Goal: Task Accomplishment & Management: Manage account settings

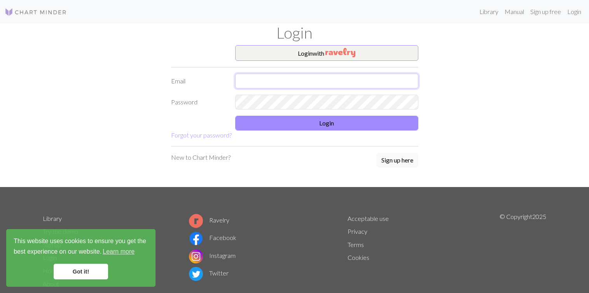
click at [299, 84] on input "text" at bounding box center [326, 81] width 183 height 15
click at [347, 54] on img "button" at bounding box center [341, 52] width 30 height 9
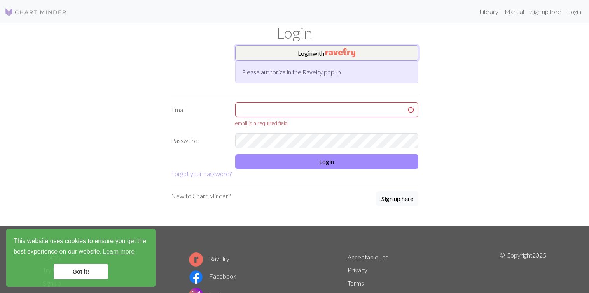
click at [318, 46] on button "Login with" at bounding box center [326, 53] width 183 height 16
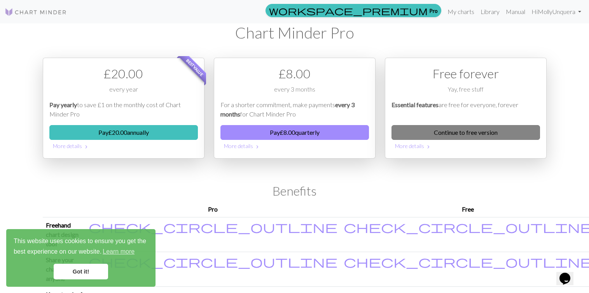
click at [415, 135] on link "Continue to free version" at bounding box center [466, 132] width 149 height 15
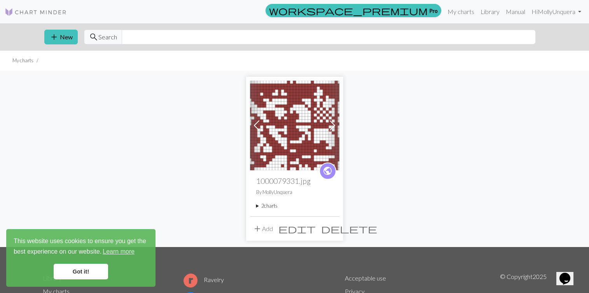
click at [306, 134] on img at bounding box center [294, 125] width 89 height 89
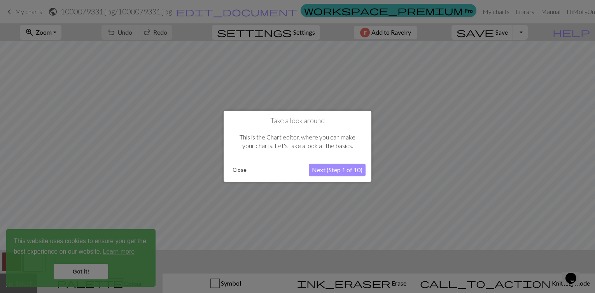
click at [93, 273] on div at bounding box center [297, 146] width 595 height 293
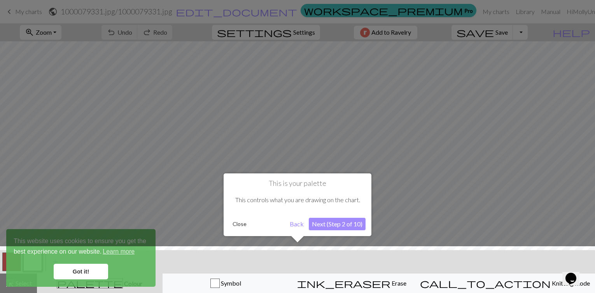
click at [68, 270] on div at bounding box center [297, 271] width 603 height 51
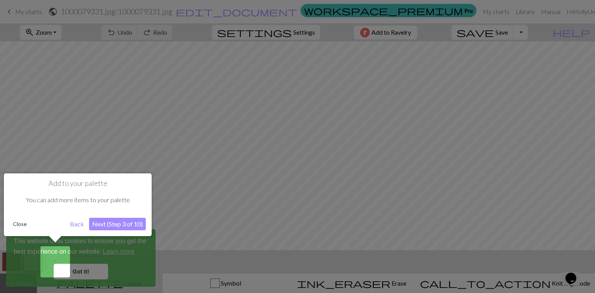
click at [78, 224] on button "Back" at bounding box center [77, 223] width 20 height 12
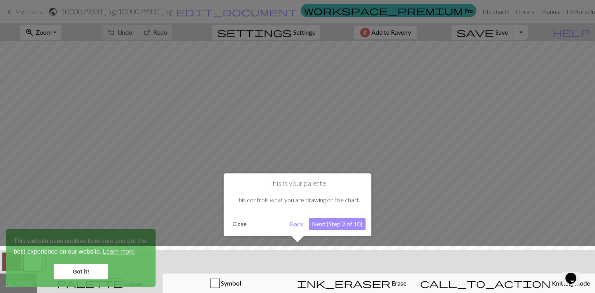
click at [291, 228] on button "Back" at bounding box center [297, 223] width 20 height 12
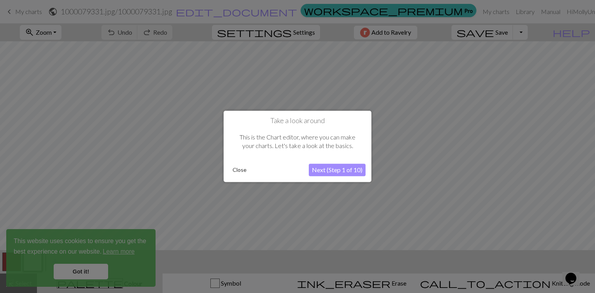
click at [328, 170] on button "Next (Step 1 of 10)" at bounding box center [337, 170] width 57 height 12
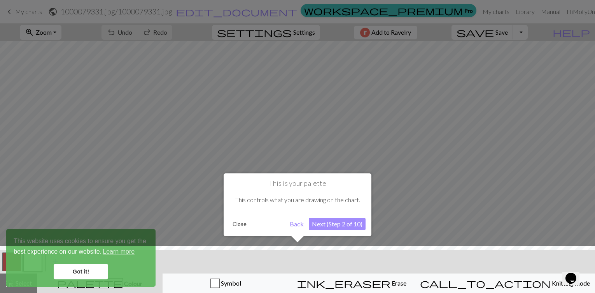
click at [328, 222] on button "Next (Step 2 of 10)" at bounding box center [337, 223] width 57 height 12
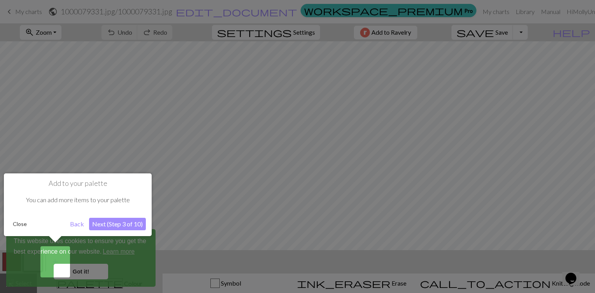
click at [99, 225] on button "Next (Step 3 of 10)" at bounding box center [117, 223] width 57 height 12
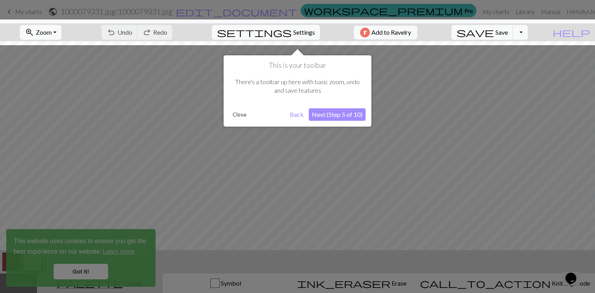
click at [326, 117] on button "Next (Step 5 of 10)" at bounding box center [337, 114] width 57 height 12
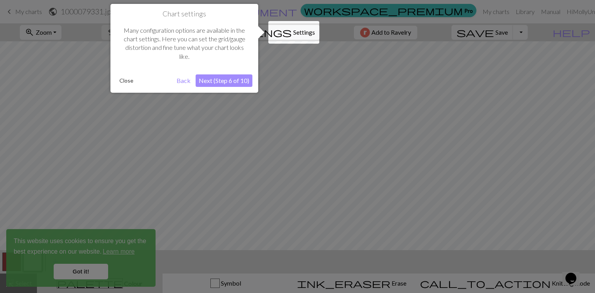
click at [224, 81] on button "Next (Step 6 of 10)" at bounding box center [224, 80] width 57 height 12
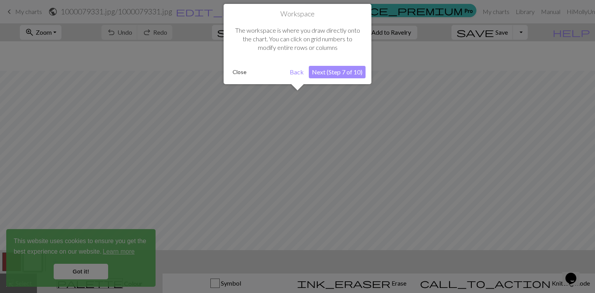
scroll to position [30, 0]
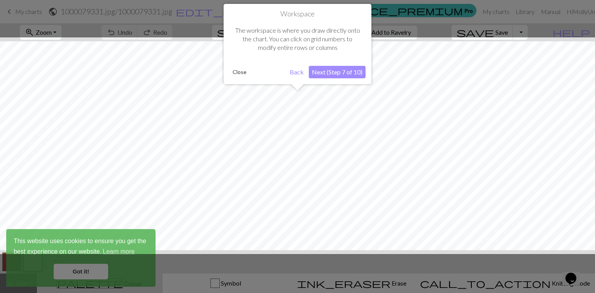
click at [341, 67] on button "Next (Step 7 of 10)" at bounding box center [337, 72] width 57 height 12
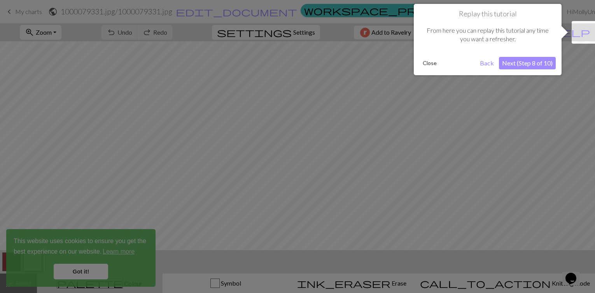
click at [522, 65] on button "Next (Step 8 of 10)" at bounding box center [527, 63] width 57 height 12
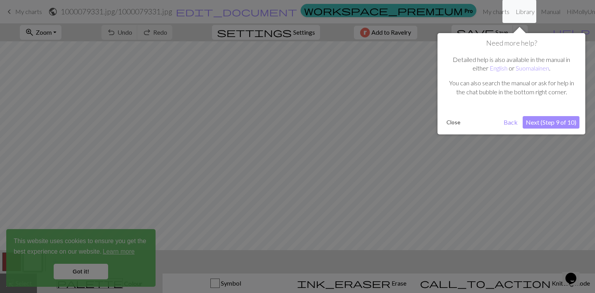
click at [566, 125] on button "Next (Step 9 of 10)" at bounding box center [551, 122] width 57 height 12
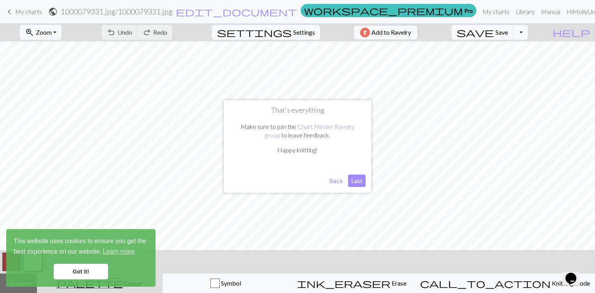
click at [356, 180] on button "Last" at bounding box center [357, 180] width 18 height 12
click at [89, 275] on link "Got it!" at bounding box center [81, 271] width 54 height 16
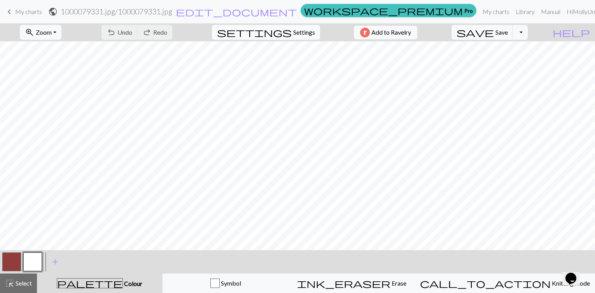
click at [305, 33] on span "Settings" at bounding box center [304, 32] width 22 height 9
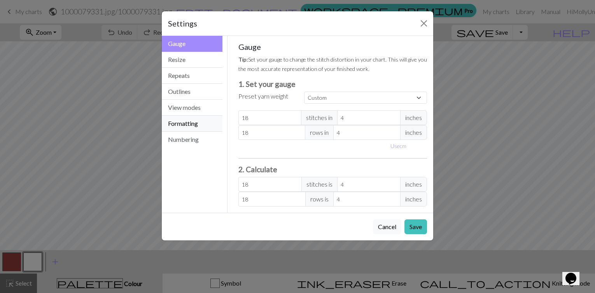
click at [188, 127] on button "Formatting" at bounding box center [192, 124] width 61 height 16
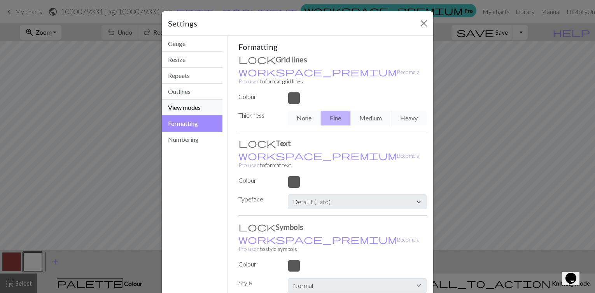
click at [182, 108] on button "View modes" at bounding box center [192, 108] width 61 height 16
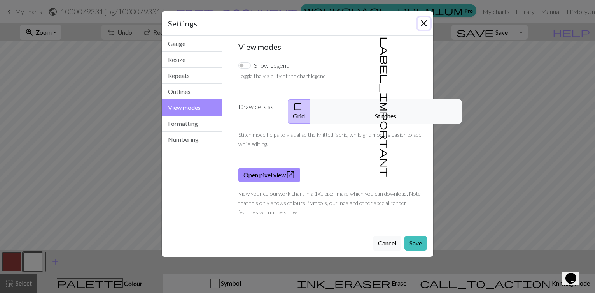
click at [421, 24] on button "Close" at bounding box center [424, 23] width 12 height 12
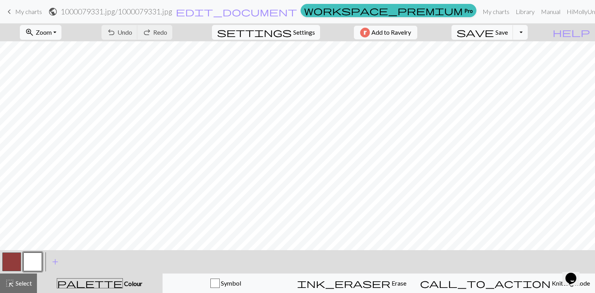
click at [123, 283] on span "Colour" at bounding box center [132, 282] width 19 height 7
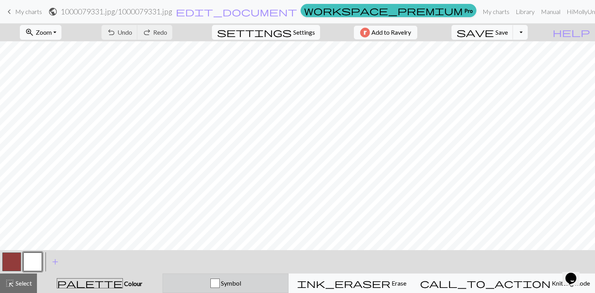
click at [258, 287] on div "Symbol" at bounding box center [226, 282] width 116 height 9
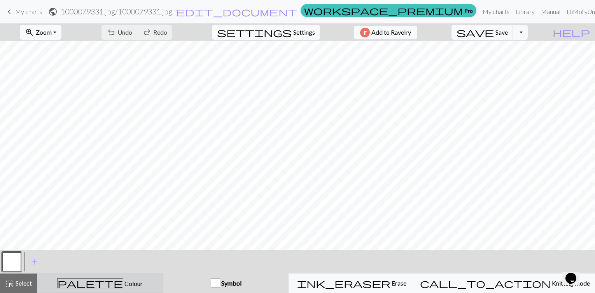
click at [123, 280] on span "Colour" at bounding box center [132, 282] width 19 height 7
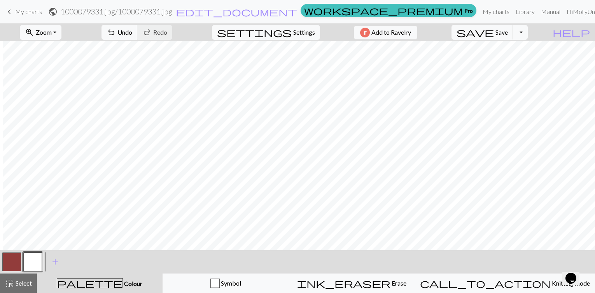
scroll to position [24, 649]
click at [303, 31] on span "Settings" at bounding box center [304, 32] width 22 height 9
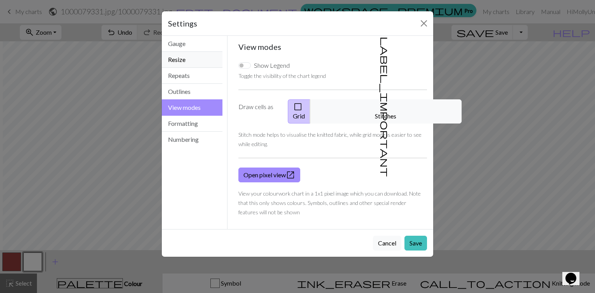
click at [196, 63] on button "Resize" at bounding box center [192, 60] width 61 height 16
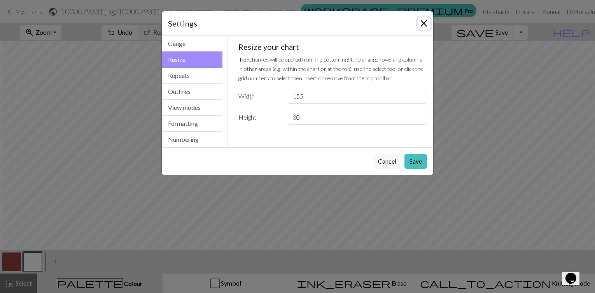
click at [424, 20] on button "Close" at bounding box center [424, 23] width 12 height 12
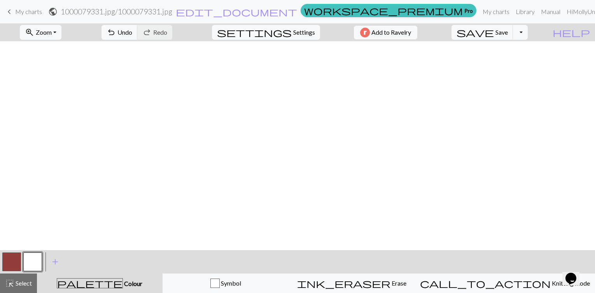
scroll to position [24, 652]
click at [293, 30] on span "Settings" at bounding box center [304, 32] width 22 height 9
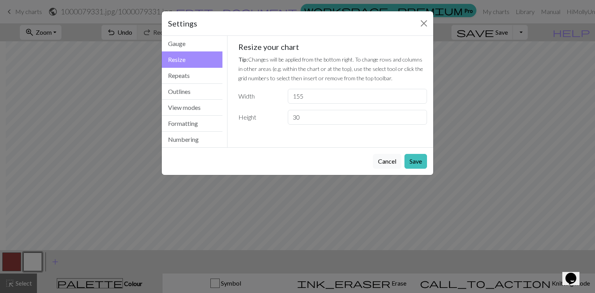
click at [288, 30] on div "Settings" at bounding box center [298, 23] width 272 height 25
click at [322, 95] on input "155" at bounding box center [357, 96] width 139 height 15
type input "147"
click at [416, 158] on button "Save" at bounding box center [416, 161] width 23 height 15
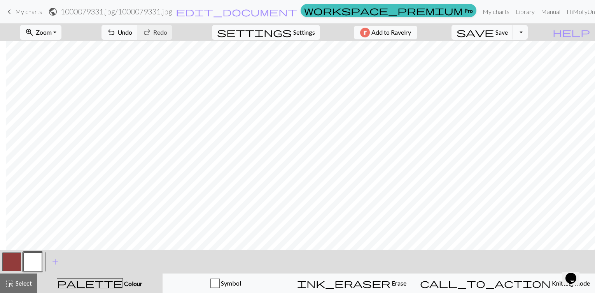
scroll to position [24, 589]
click at [278, 27] on span "settings" at bounding box center [254, 32] width 75 height 11
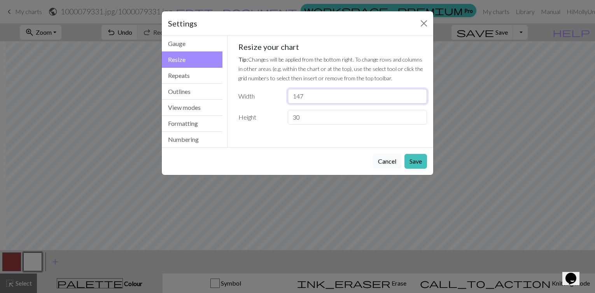
click at [313, 99] on input "147" at bounding box center [357, 96] width 139 height 15
type input "138"
click at [416, 161] on button "Save" at bounding box center [416, 161] width 23 height 15
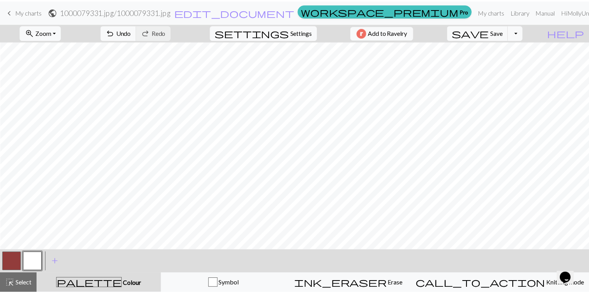
scroll to position [54, 514]
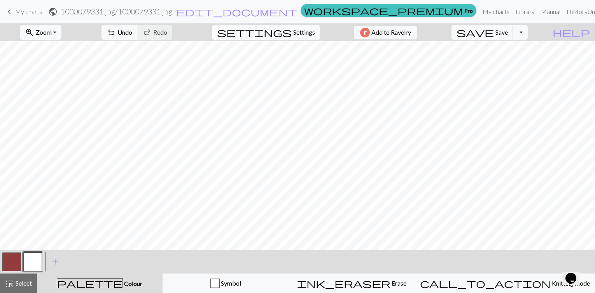
click at [295, 29] on span "Settings" at bounding box center [304, 32] width 22 height 9
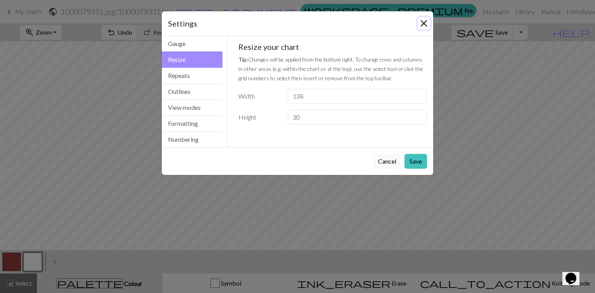
click at [422, 21] on button "Close" at bounding box center [424, 23] width 12 height 12
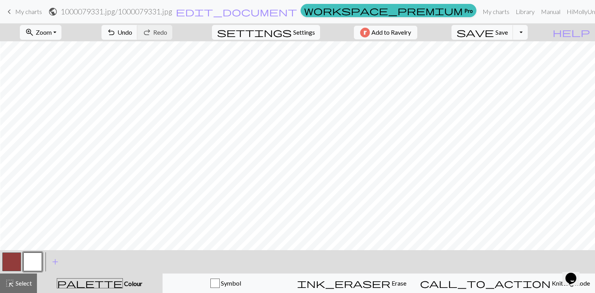
click at [11, 13] on span "keyboard_arrow_left" at bounding box center [9, 11] width 9 height 11
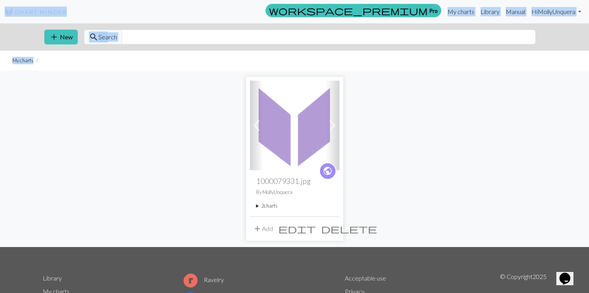
drag, startPoint x: 167, startPoint y: 117, endPoint x: 35, endPoint y: -9, distance: 182.1
click at [35, 0] on html "This website uses cookies to ensure you get the best experience on our website.…" at bounding box center [294, 146] width 589 height 293
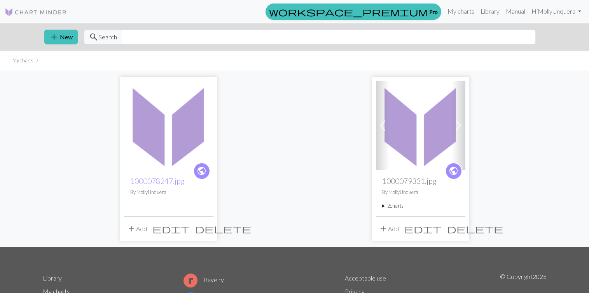
click at [169, 123] on img at bounding box center [168, 125] width 89 height 89
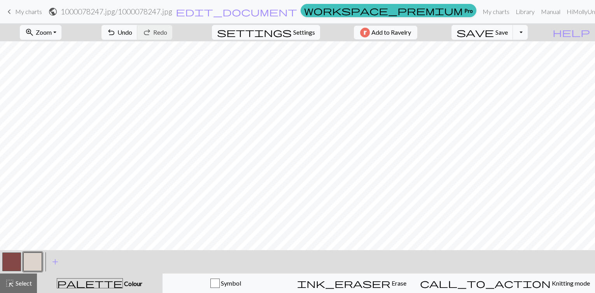
scroll to position [0, 62]
click at [9, 259] on button "button" at bounding box center [11, 261] width 19 height 19
click at [34, 258] on button "button" at bounding box center [32, 261] width 19 height 19
click at [528, 36] on button "Toggle Dropdown" at bounding box center [520, 32] width 15 height 15
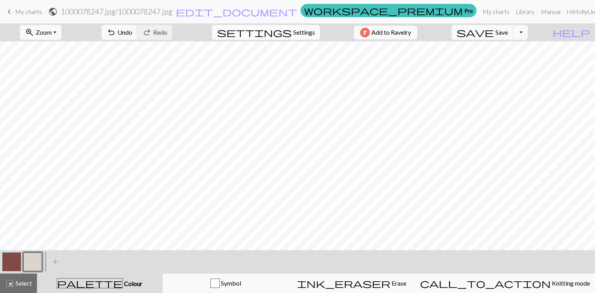
click at [293, 28] on span "Settings" at bounding box center [304, 32] width 22 height 9
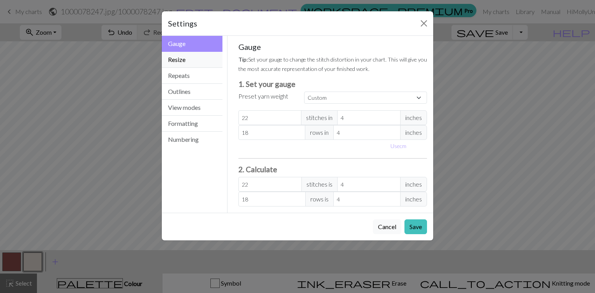
click at [198, 64] on button "Resize" at bounding box center [192, 60] width 61 height 16
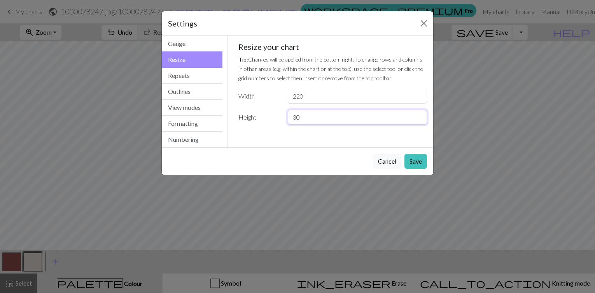
click at [304, 119] on input "30" at bounding box center [357, 117] width 139 height 15
type input "34"
click at [418, 164] on button "Save" at bounding box center [416, 161] width 23 height 15
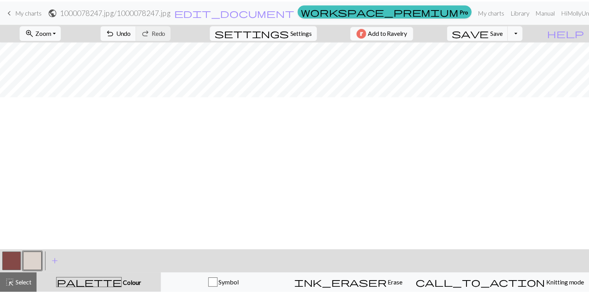
scroll to position [0, 62]
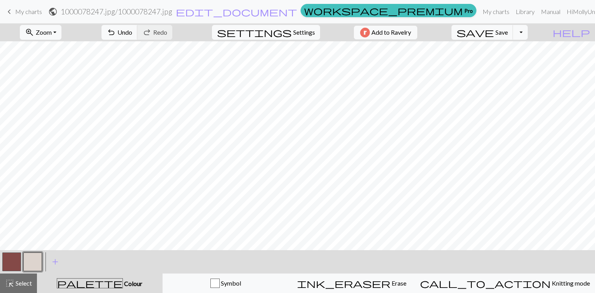
click at [11, 12] on span "keyboard_arrow_left" at bounding box center [9, 11] width 9 height 11
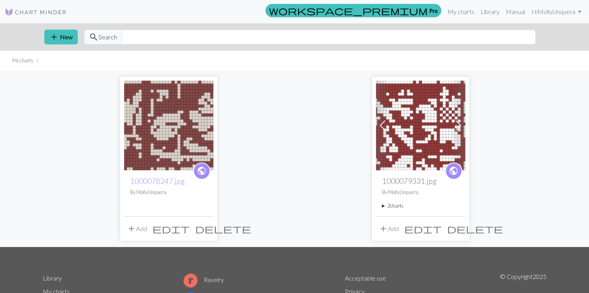
click at [209, 232] on span "delete" at bounding box center [223, 228] width 56 height 11
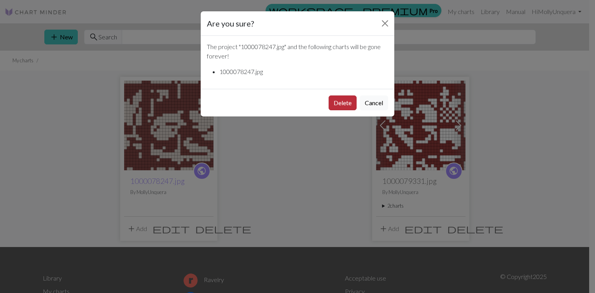
click at [336, 105] on button "Delete" at bounding box center [343, 102] width 28 height 15
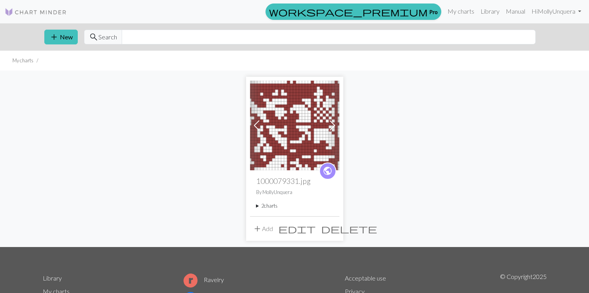
click at [335, 227] on span "delete" at bounding box center [349, 228] width 56 height 11
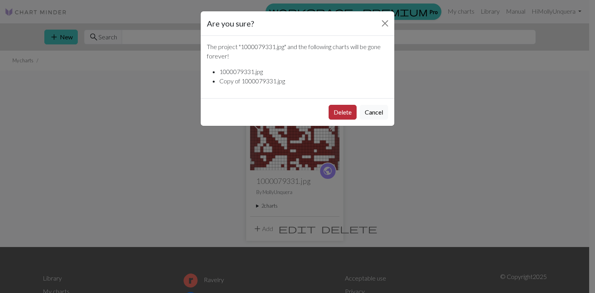
click at [346, 105] on button "Delete" at bounding box center [343, 112] width 28 height 15
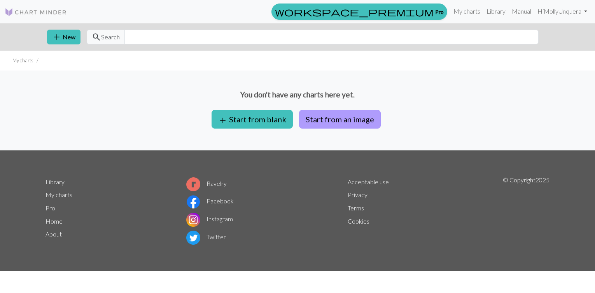
click at [361, 117] on button "Start from an image" at bounding box center [340, 119] width 82 height 19
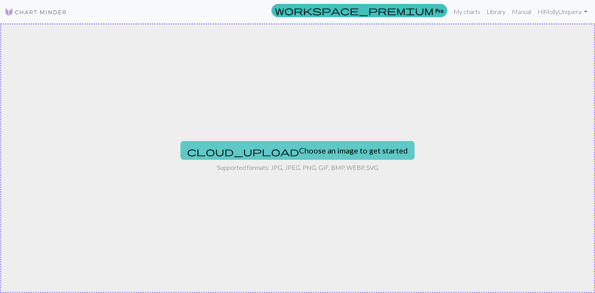
click at [280, 144] on button "cloud_upload Choose an image to get started" at bounding box center [298, 150] width 234 height 19
type input "C:\fakepath\1000078247.jpg"
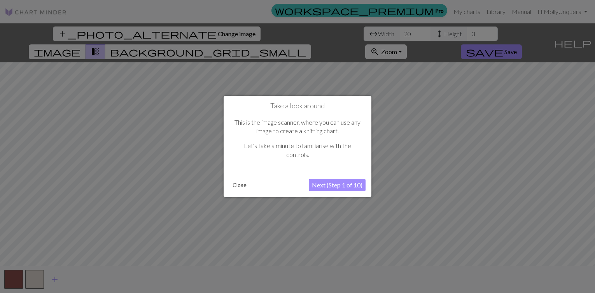
click at [341, 188] on button "Next (Step 1 of 10)" at bounding box center [337, 185] width 57 height 12
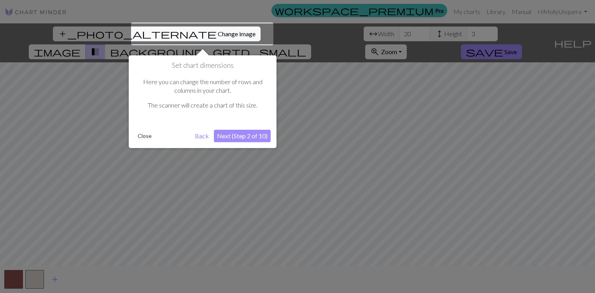
click at [233, 137] on button "Next (Step 2 of 10)" at bounding box center [242, 136] width 57 height 12
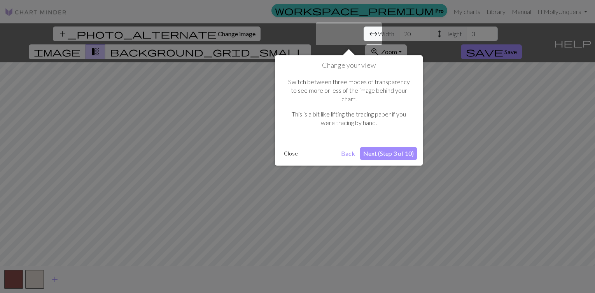
click at [378, 147] on button "Next (Step 3 of 10)" at bounding box center [388, 153] width 57 height 12
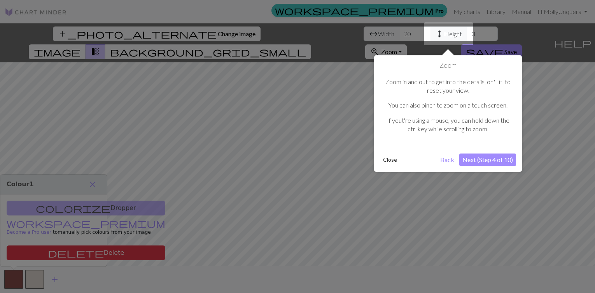
click at [482, 162] on button "Next (Step 4 of 10)" at bounding box center [487, 159] width 57 height 12
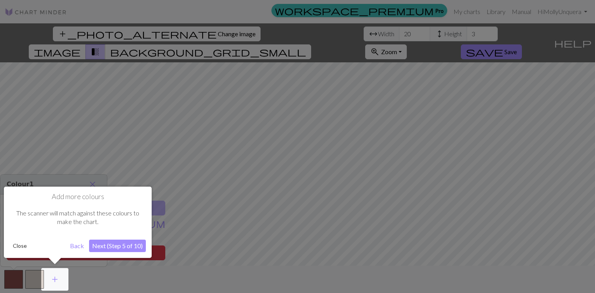
click at [131, 248] on button "Next (Step 5 of 10)" at bounding box center [117, 245] width 57 height 12
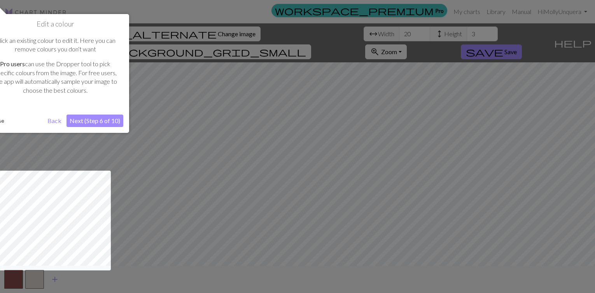
click at [87, 123] on button "Next (Step 6 of 10)" at bounding box center [95, 120] width 57 height 12
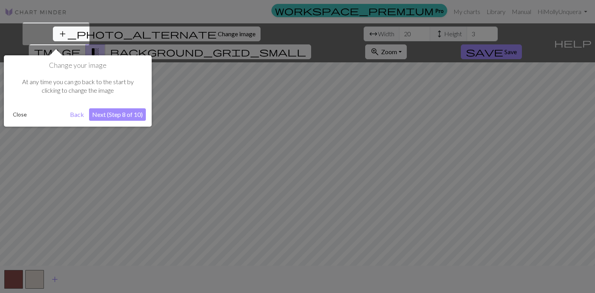
click at [117, 117] on button "Next (Step 8 of 10)" at bounding box center [117, 114] width 57 height 12
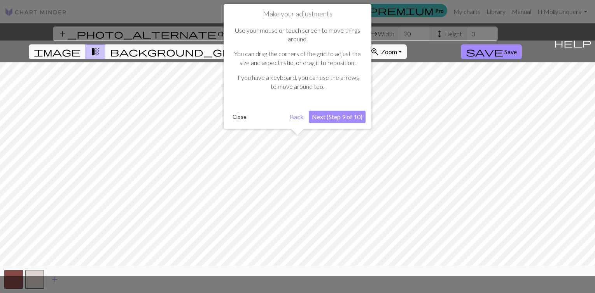
click at [335, 115] on button "Next (Step 9 of 10)" at bounding box center [337, 116] width 57 height 12
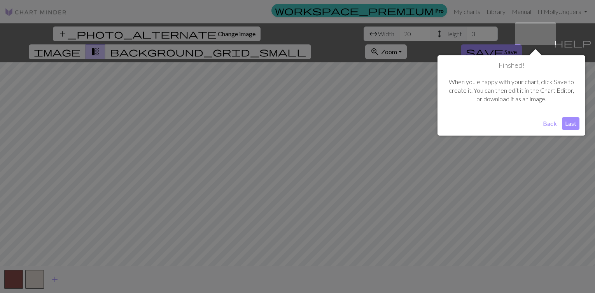
click at [569, 126] on button "Last" at bounding box center [571, 123] width 18 height 12
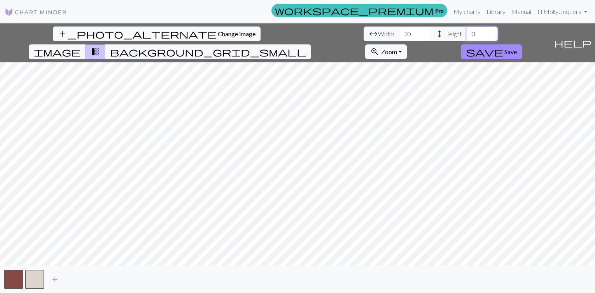
click at [467, 35] on input "3" at bounding box center [482, 33] width 31 height 15
type input "34"
click at [399, 36] on input "20" at bounding box center [414, 33] width 31 height 15
click at [407, 44] on button "zoom_in Zoom Zoom" at bounding box center [386, 51] width 42 height 15
click at [427, 63] on button "Fit all" at bounding box center [396, 69] width 61 height 12
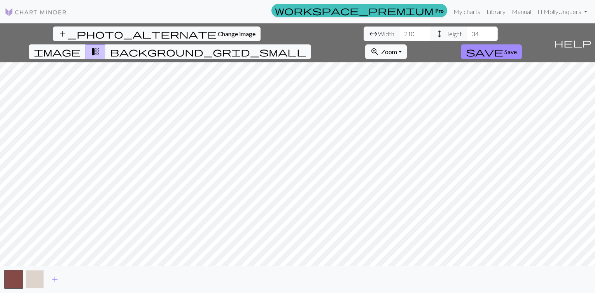
click at [33, 276] on button "button" at bounding box center [34, 279] width 19 height 19
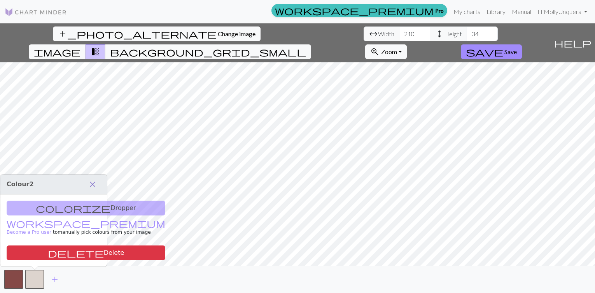
click at [89, 186] on span "close" at bounding box center [92, 184] width 9 height 11
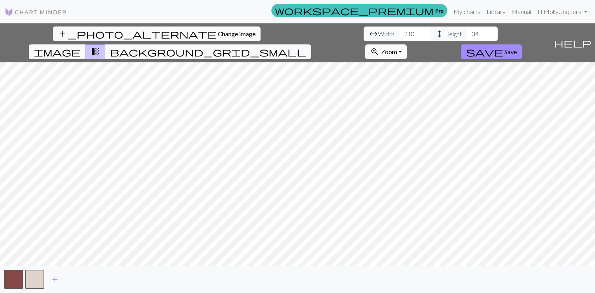
click at [397, 48] on span "Zoom" at bounding box center [389, 51] width 16 height 7
click at [427, 88] on button "Fit height" at bounding box center [396, 94] width 61 height 12
click at [399, 34] on input "210" at bounding box center [414, 33] width 31 height 15
type input "209"
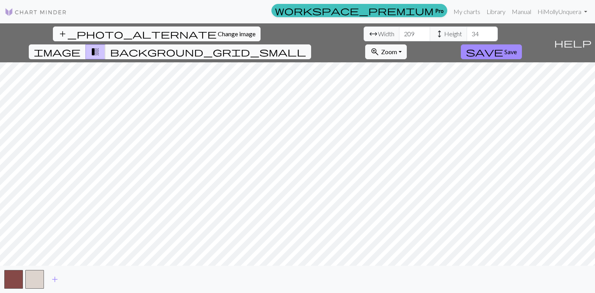
click at [255, 31] on div "add_photo_alternate Change image arrow_range Width 209 height Height 34 image t…" at bounding box center [297, 157] width 595 height 269
click at [467, 31] on input "34" at bounding box center [482, 33] width 31 height 15
click at [165, 144] on div "add_photo_alternate Change image arrow_range Width 209 height Height 35 image t…" at bounding box center [297, 157] width 595 height 269
type input "35"
click at [399, 35] on input "209" at bounding box center [414, 33] width 31 height 15
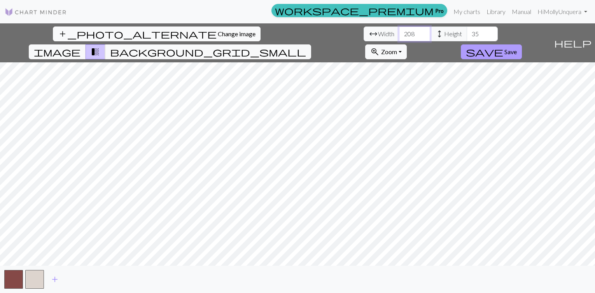
type input "208"
click at [503, 46] on span "save" at bounding box center [484, 51] width 37 height 11
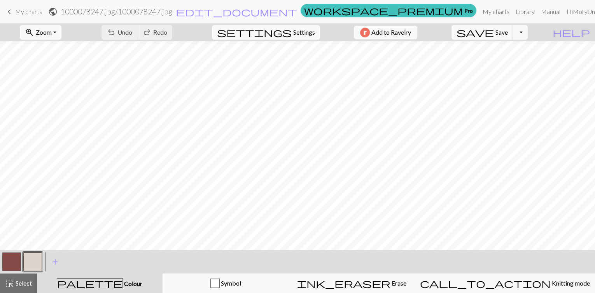
click at [12, 260] on button "button" at bounding box center [11, 261] width 19 height 19
click at [32, 262] on button "button" at bounding box center [32, 261] width 19 height 19
click at [7, 262] on button "button" at bounding box center [11, 261] width 19 height 19
click at [33, 268] on button "button" at bounding box center [32, 261] width 19 height 19
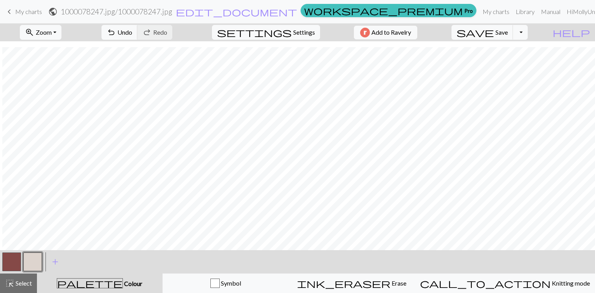
scroll to position [105, 466]
click at [12, 261] on button "button" at bounding box center [11, 261] width 19 height 19
click at [99, 284] on span "palette" at bounding box center [89, 282] width 65 height 11
click at [52, 262] on span "add" at bounding box center [55, 261] width 9 height 11
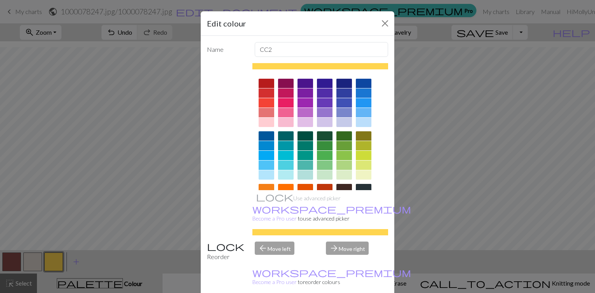
click at [361, 102] on div at bounding box center [364, 102] width 16 height 9
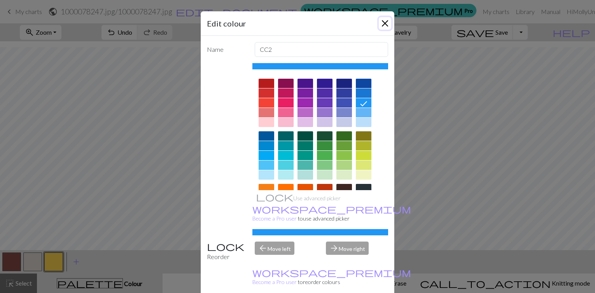
click at [379, 25] on button "Close" at bounding box center [385, 23] width 12 height 12
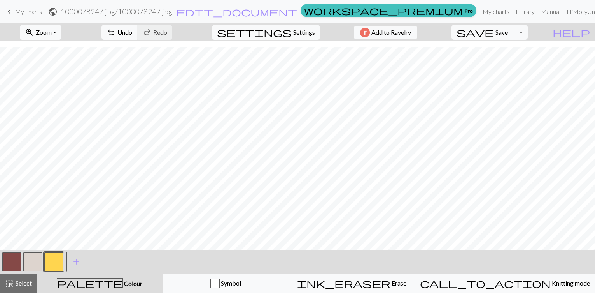
click at [57, 262] on button "button" at bounding box center [53, 261] width 19 height 19
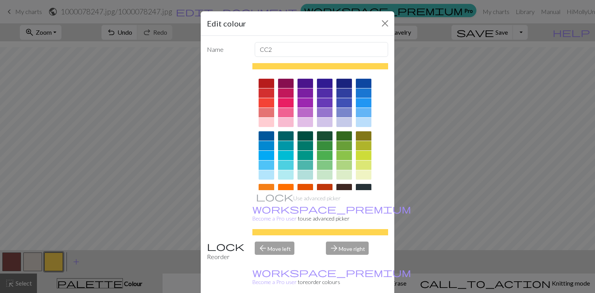
click at [358, 103] on div at bounding box center [364, 102] width 16 height 9
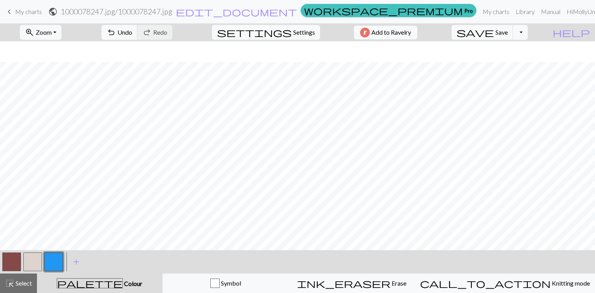
scroll to position [91, 466]
click at [10, 260] on button "button" at bounding box center [11, 261] width 19 height 19
click at [11, 263] on button "button" at bounding box center [11, 261] width 19 height 19
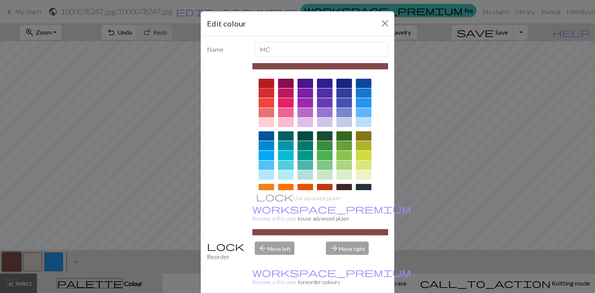
click at [259, 86] on div at bounding box center [267, 83] width 16 height 9
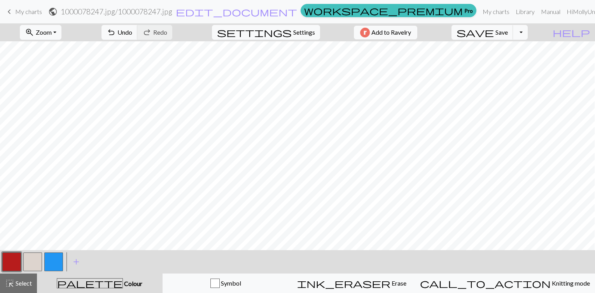
scroll to position [0, 486]
click at [13, 259] on button "button" at bounding box center [11, 261] width 19 height 19
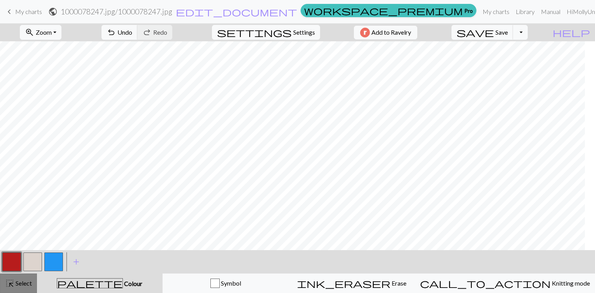
scroll to position [77, 565]
click at [35, 261] on button "button" at bounding box center [32, 261] width 19 height 19
click at [13, 259] on button "button" at bounding box center [11, 261] width 19 height 19
click at [34, 258] on button "button" at bounding box center [32, 261] width 19 height 19
click at [7, 256] on button "button" at bounding box center [11, 261] width 19 height 19
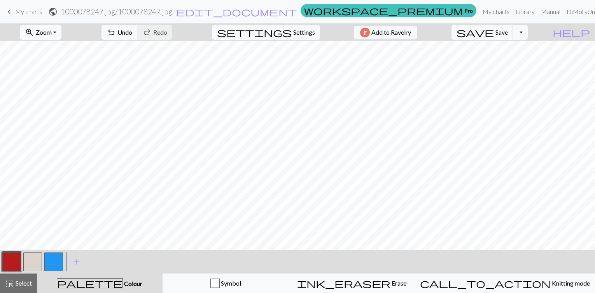
click at [29, 262] on button "button" at bounding box center [32, 261] width 19 height 19
click at [11, 263] on button "button" at bounding box center [11, 261] width 19 height 19
click at [9, 261] on button "button" at bounding box center [11, 261] width 19 height 19
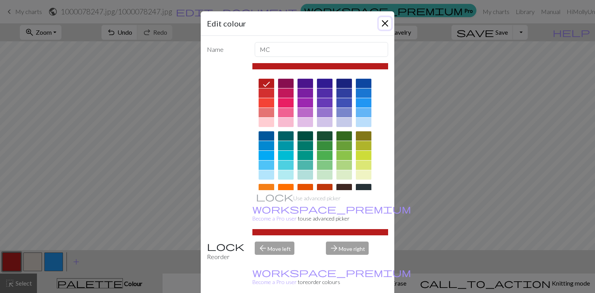
click at [383, 23] on button "Close" at bounding box center [385, 23] width 12 height 12
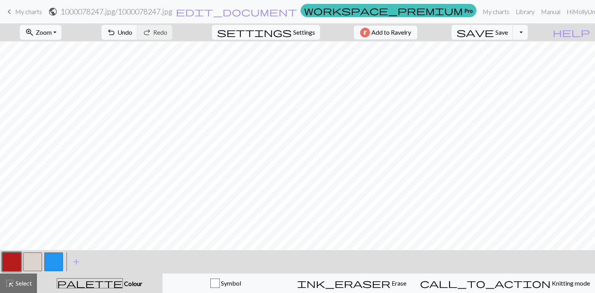
scroll to position [40, 0]
click at [53, 265] on button "button" at bounding box center [53, 261] width 19 height 19
click at [6, 259] on button "button" at bounding box center [11, 261] width 19 height 19
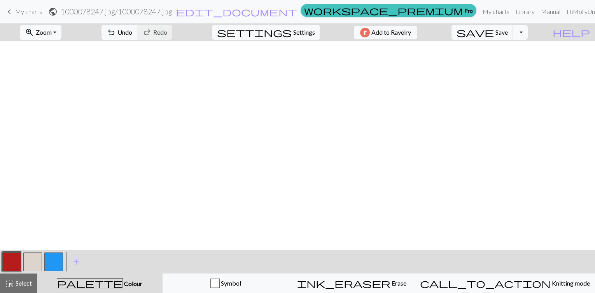
scroll to position [19, 0]
click at [32, 259] on button "button" at bounding box center [32, 261] width 19 height 19
click at [8, 262] on button "button" at bounding box center [11, 261] width 19 height 19
click at [32, 263] on button "button" at bounding box center [32, 261] width 19 height 19
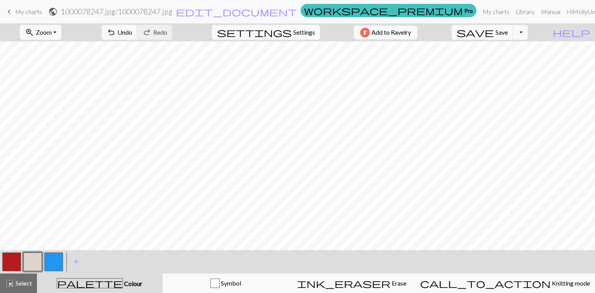
click at [12, 260] on button "button" at bounding box center [11, 261] width 19 height 19
click at [33, 258] on button "button" at bounding box center [32, 261] width 19 height 19
click at [9, 258] on button "button" at bounding box center [11, 261] width 19 height 19
click at [37, 263] on button "button" at bounding box center [32, 261] width 19 height 19
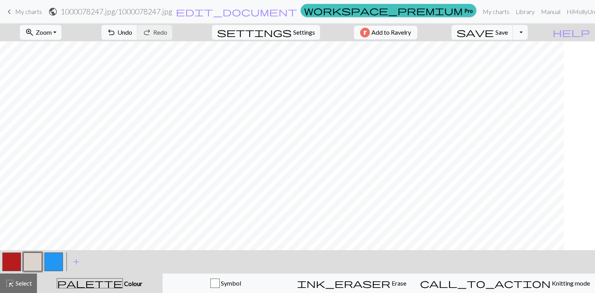
scroll to position [19, 0]
click at [9, 260] on button "button" at bounding box center [11, 261] width 19 height 19
click at [30, 261] on button "button" at bounding box center [32, 261] width 19 height 19
click at [7, 257] on button "button" at bounding box center [11, 261] width 19 height 19
click at [33, 262] on button "button" at bounding box center [32, 261] width 19 height 19
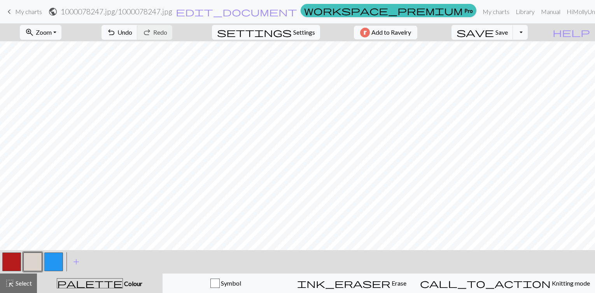
click at [7, 261] on button "button" at bounding box center [11, 261] width 19 height 19
click at [32, 264] on button "button" at bounding box center [32, 261] width 19 height 19
click at [4, 263] on button "button" at bounding box center [11, 261] width 19 height 19
click at [32, 265] on button "button" at bounding box center [32, 261] width 19 height 19
click at [7, 264] on button "button" at bounding box center [11, 261] width 19 height 19
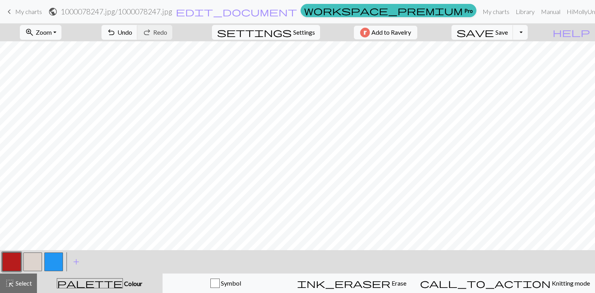
click at [33, 262] on button "button" at bounding box center [32, 261] width 19 height 19
click at [15, 263] on button "button" at bounding box center [11, 261] width 19 height 19
click at [30, 262] on button "button" at bounding box center [32, 261] width 19 height 19
click at [57, 266] on button "button" at bounding box center [53, 261] width 19 height 19
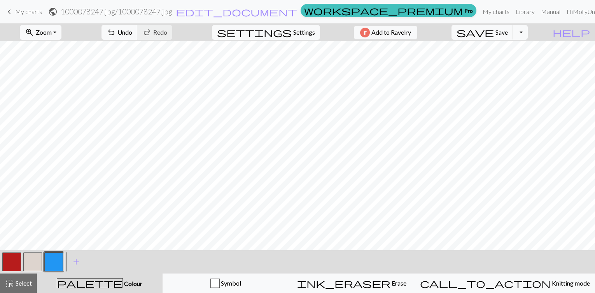
drag, startPoint x: 25, startPoint y: 259, endPoint x: 12, endPoint y: 261, distance: 13.0
click at [12, 261] on div at bounding box center [32, 261] width 63 height 21
click at [12, 261] on button "button" at bounding box center [11, 261] width 19 height 19
click at [29, 262] on button "button" at bounding box center [32, 261] width 19 height 19
click at [35, 261] on button "button" at bounding box center [32, 261] width 19 height 19
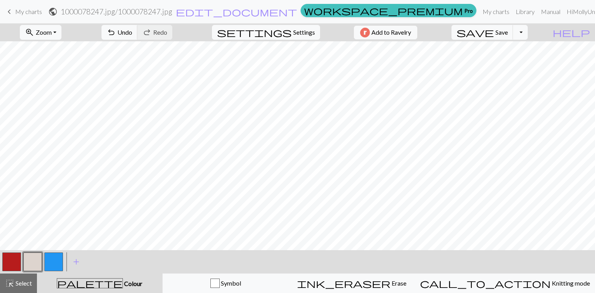
click at [7, 254] on button "button" at bounding box center [11, 261] width 19 height 19
click at [35, 260] on button "button" at bounding box center [32, 261] width 19 height 19
click at [7, 265] on button "button" at bounding box center [11, 261] width 19 height 19
click at [8, 261] on button "button" at bounding box center [11, 261] width 19 height 19
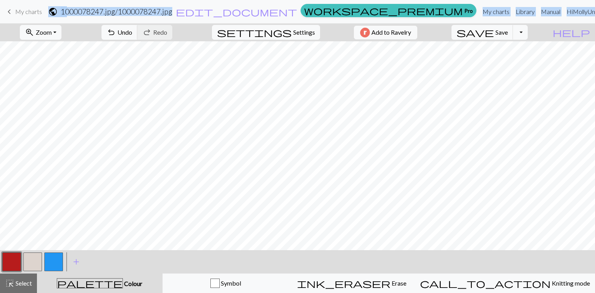
click at [57, 63] on div "keyboard_arrow_left My charts public 1000078247.jpg / 1000078247.jpg edit_docum…" at bounding box center [297, 146] width 595 height 293
click at [30, 263] on button "button" at bounding box center [32, 261] width 19 height 19
click at [14, 260] on button "button" at bounding box center [11, 261] width 19 height 19
click at [12, 261] on button "button" at bounding box center [11, 261] width 19 height 19
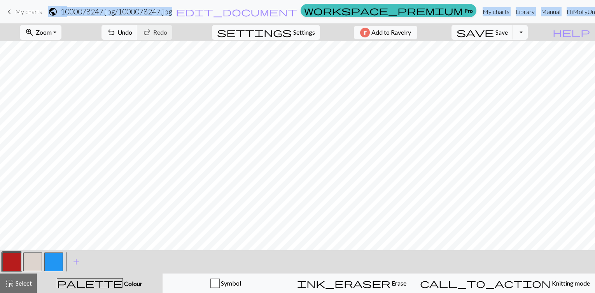
click at [33, 256] on button "button" at bounding box center [32, 261] width 19 height 19
click at [12, 260] on button "button" at bounding box center [11, 261] width 19 height 19
click at [34, 265] on button "button" at bounding box center [32, 261] width 19 height 19
click at [7, 265] on button "button" at bounding box center [11, 261] width 19 height 19
click at [28, 260] on button "button" at bounding box center [32, 261] width 19 height 19
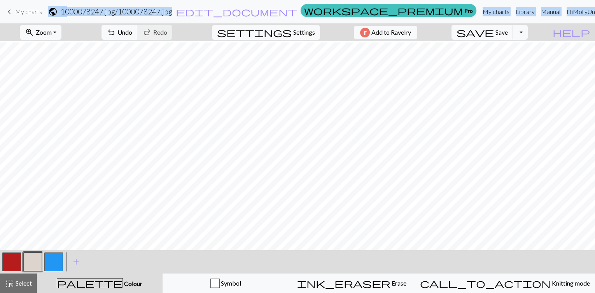
scroll to position [1, 1]
click at [30, 263] on button "button" at bounding box center [32, 261] width 19 height 19
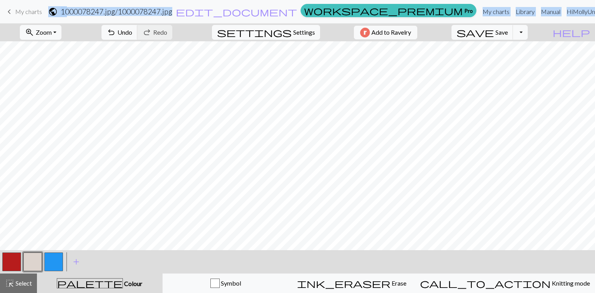
click at [9, 259] on button "button" at bounding box center [11, 261] width 19 height 19
click at [32, 256] on button "button" at bounding box center [32, 261] width 19 height 19
click at [9, 259] on button "button" at bounding box center [11, 261] width 19 height 19
click at [32, 263] on button "button" at bounding box center [32, 261] width 19 height 19
click at [13, 263] on button "button" at bounding box center [11, 261] width 19 height 19
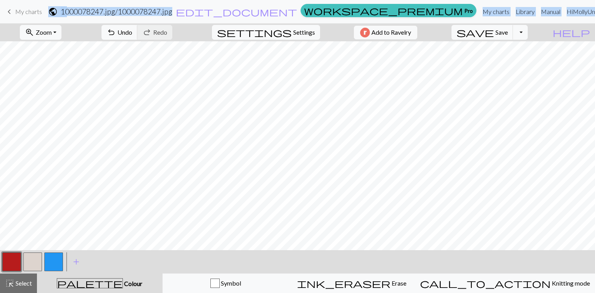
click at [32, 265] on button "button" at bounding box center [32, 261] width 19 height 19
click at [10, 263] on button "button" at bounding box center [11, 261] width 19 height 19
click at [12, 261] on button "button" at bounding box center [11, 261] width 19 height 19
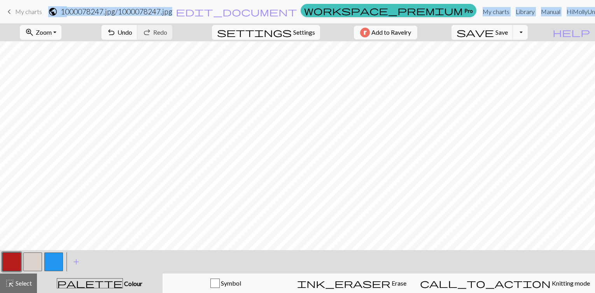
click at [30, 260] on button "button" at bounding box center [32, 261] width 19 height 19
click at [14, 260] on button "button" at bounding box center [11, 261] width 19 height 19
click at [34, 259] on button "button" at bounding box center [32, 261] width 19 height 19
click at [10, 262] on button "button" at bounding box center [11, 261] width 19 height 19
click at [28, 266] on button "button" at bounding box center [32, 261] width 19 height 19
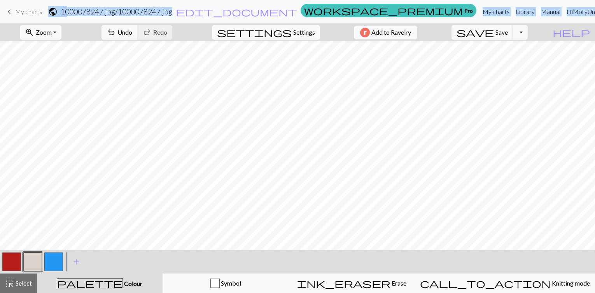
click at [10, 256] on button "button" at bounding box center [11, 261] width 19 height 19
click at [29, 255] on button "button" at bounding box center [32, 261] width 19 height 19
click at [11, 258] on button "button" at bounding box center [11, 261] width 19 height 19
click at [33, 262] on button "button" at bounding box center [32, 261] width 19 height 19
click at [11, 265] on button "button" at bounding box center [11, 261] width 19 height 19
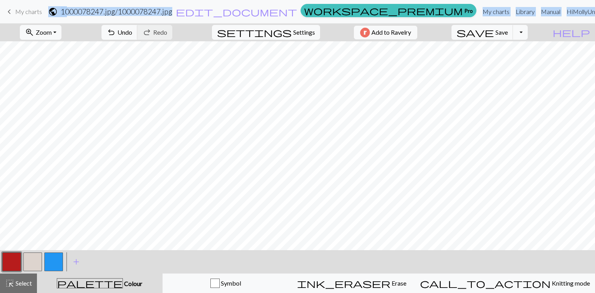
click at [11, 265] on button "button" at bounding box center [11, 261] width 19 height 19
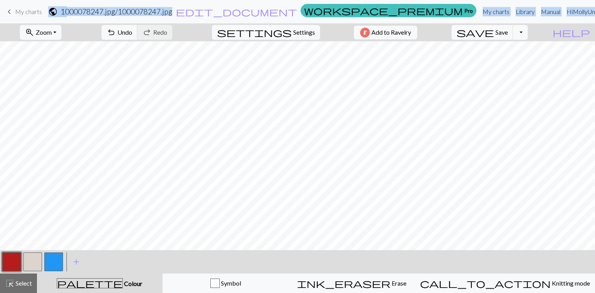
click at [35, 266] on button "button" at bounding box center [32, 261] width 19 height 19
click at [12, 265] on button "button" at bounding box center [11, 261] width 19 height 19
click at [34, 259] on button "button" at bounding box center [32, 261] width 19 height 19
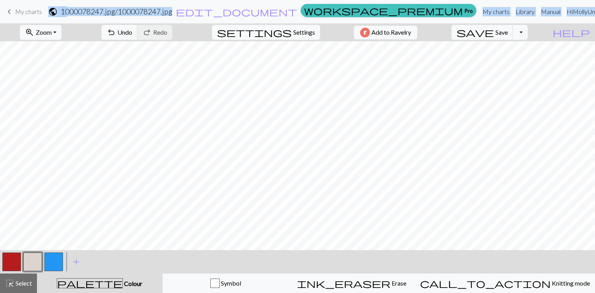
click at [9, 263] on button "button" at bounding box center [11, 261] width 19 height 19
click at [37, 261] on button "button" at bounding box center [32, 261] width 19 height 19
click at [17, 256] on button "button" at bounding box center [11, 261] width 19 height 19
click at [32, 263] on button "button" at bounding box center [32, 261] width 19 height 19
click at [9, 259] on button "button" at bounding box center [11, 261] width 19 height 19
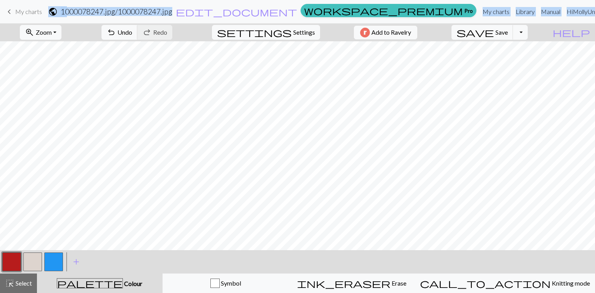
click at [30, 264] on button "button" at bounding box center [32, 261] width 19 height 19
click at [3, 265] on button "button" at bounding box center [11, 261] width 19 height 19
click at [35, 263] on button "button" at bounding box center [32, 261] width 19 height 19
click at [16, 263] on button "button" at bounding box center [11, 261] width 19 height 19
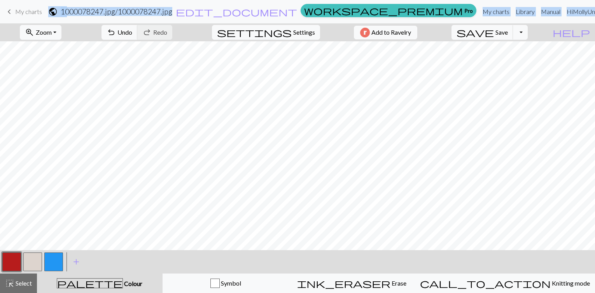
click at [32, 269] on button "button" at bounding box center [32, 261] width 19 height 19
click at [12, 263] on button "button" at bounding box center [11, 261] width 19 height 19
click at [29, 258] on button "button" at bounding box center [32, 261] width 19 height 19
click at [12, 269] on button "button" at bounding box center [11, 261] width 19 height 19
click at [30, 259] on button "button" at bounding box center [32, 261] width 19 height 19
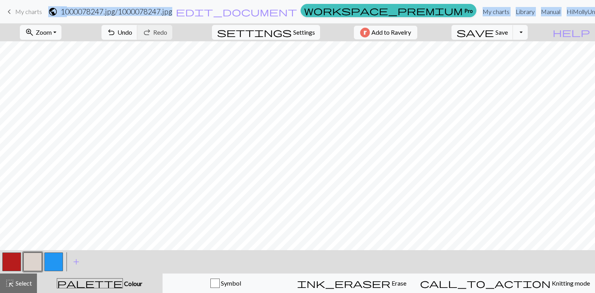
click at [10, 261] on button "button" at bounding box center [11, 261] width 19 height 19
click at [32, 262] on button "button" at bounding box center [32, 261] width 19 height 19
click at [14, 268] on button "button" at bounding box center [11, 261] width 19 height 19
click at [33, 260] on button "button" at bounding box center [32, 261] width 19 height 19
click at [7, 263] on button "button" at bounding box center [11, 261] width 19 height 19
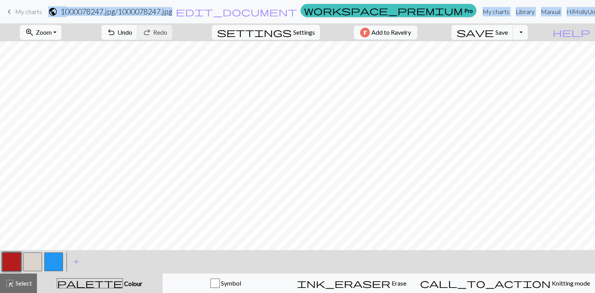
click at [30, 266] on button "button" at bounding box center [32, 261] width 19 height 19
click at [8, 264] on button "button" at bounding box center [11, 261] width 19 height 19
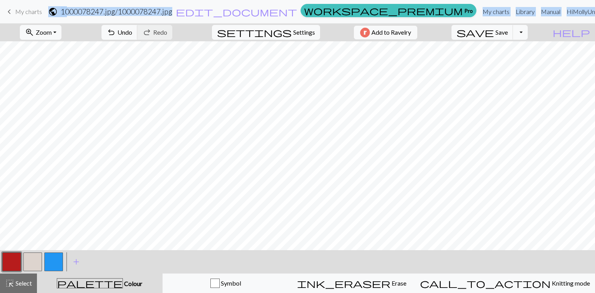
click at [34, 254] on button "button" at bounding box center [32, 261] width 19 height 19
click at [15, 259] on button "button" at bounding box center [11, 261] width 19 height 19
click at [36, 257] on button "button" at bounding box center [32, 261] width 19 height 19
click at [14, 262] on button "button" at bounding box center [11, 261] width 19 height 19
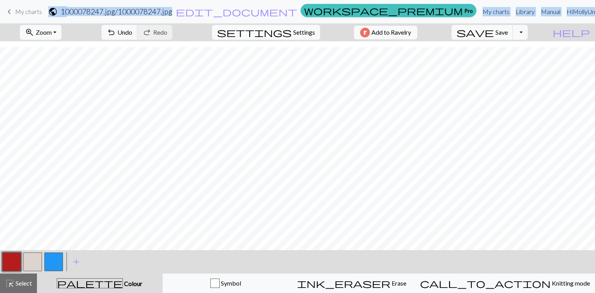
click at [52, 255] on button "button" at bounding box center [53, 261] width 19 height 19
click at [51, 256] on button "button" at bounding box center [53, 261] width 19 height 19
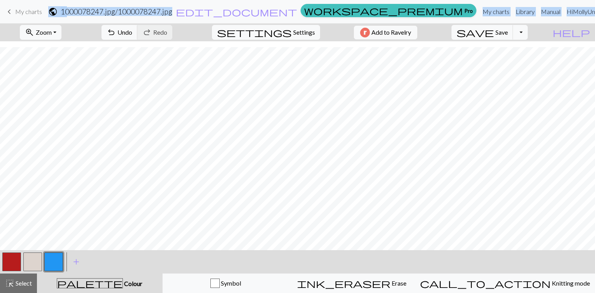
click at [17, 263] on button "button" at bounding box center [11, 261] width 19 height 19
click at [30, 256] on button "button" at bounding box center [32, 261] width 19 height 19
click at [39, 261] on button "button" at bounding box center [32, 261] width 19 height 19
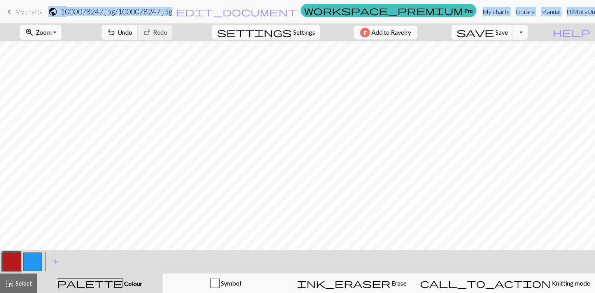
click at [116, 30] on span "undo" at bounding box center [111, 32] width 9 height 11
click at [61, 264] on button "button" at bounding box center [53, 261] width 19 height 19
click at [14, 259] on button "button" at bounding box center [11, 261] width 19 height 19
click at [48, 259] on button "button" at bounding box center [53, 261] width 19 height 19
click at [40, 266] on button "button" at bounding box center [32, 261] width 19 height 19
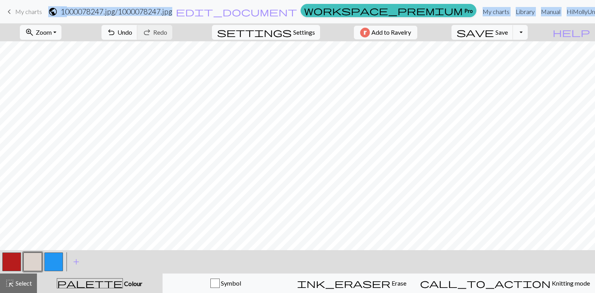
click at [322, 250] on div "< > add Add a colour" at bounding box center [297, 261] width 595 height 23
click at [55, 263] on button "button" at bounding box center [53, 261] width 19 height 19
click at [33, 263] on button "button" at bounding box center [32, 261] width 19 height 19
click at [4, 263] on button "button" at bounding box center [11, 261] width 19 height 19
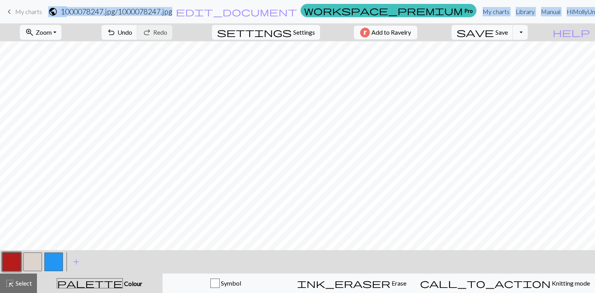
click at [35, 268] on button "button" at bounding box center [32, 261] width 19 height 19
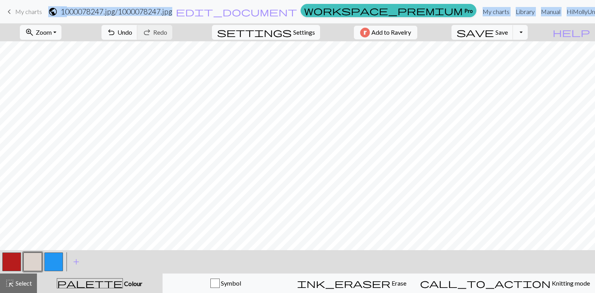
click at [6, 267] on button "button" at bounding box center [11, 261] width 19 height 19
click at [30, 265] on button "button" at bounding box center [32, 261] width 19 height 19
click at [9, 258] on button "button" at bounding box center [11, 261] width 19 height 19
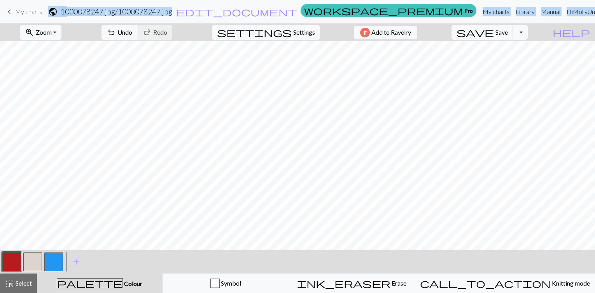
click at [31, 262] on button "button" at bounding box center [32, 261] width 19 height 19
click at [13, 258] on button "button" at bounding box center [11, 261] width 19 height 19
click at [38, 259] on button "button" at bounding box center [32, 261] width 19 height 19
click at [12, 265] on button "button" at bounding box center [11, 261] width 19 height 19
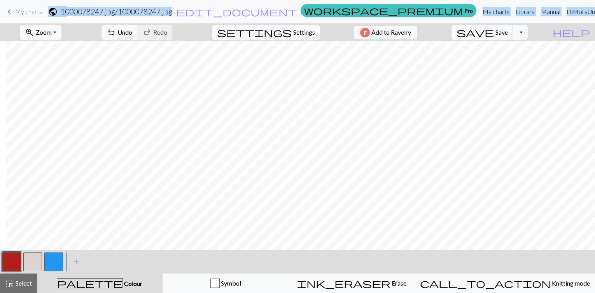
click at [33, 266] on button "button" at bounding box center [32, 261] width 19 height 19
click at [16, 265] on button "button" at bounding box center [11, 261] width 19 height 19
click at [28, 265] on button "button" at bounding box center [32, 261] width 19 height 19
click at [132, 31] on span "Undo" at bounding box center [124, 31] width 15 height 7
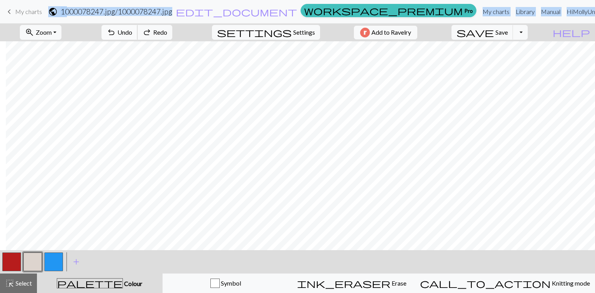
click at [132, 31] on span "Undo" at bounding box center [124, 31] width 15 height 7
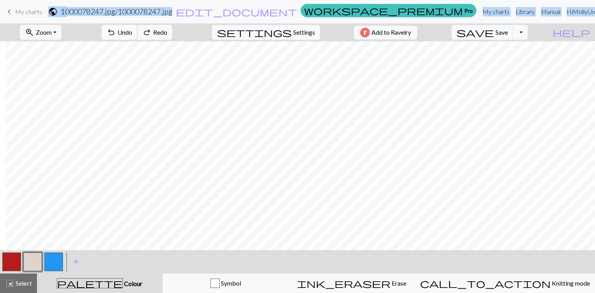
click at [132, 31] on span "Undo" at bounding box center [124, 31] width 15 height 7
click at [132, 33] on span "Undo" at bounding box center [124, 31] width 15 height 7
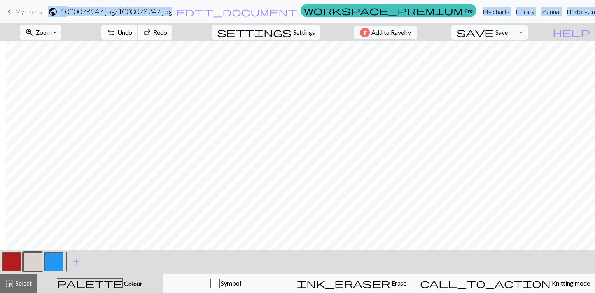
click at [132, 33] on span "Undo" at bounding box center [124, 31] width 15 height 7
click at [138, 36] on button "undo Undo Undo" at bounding box center [120, 32] width 36 height 15
click at [11, 258] on button "button" at bounding box center [11, 261] width 19 height 19
click at [35, 261] on button "button" at bounding box center [32, 261] width 19 height 19
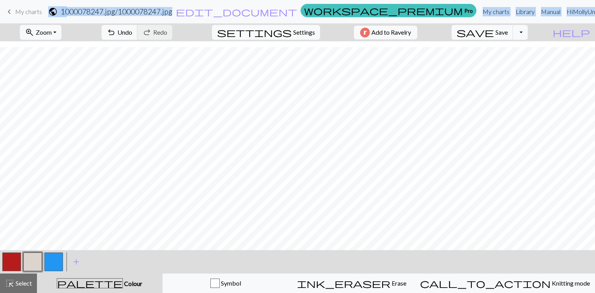
click at [14, 255] on button "button" at bounding box center [11, 261] width 19 height 19
click at [138, 28] on button "undo Undo Undo" at bounding box center [120, 32] width 36 height 15
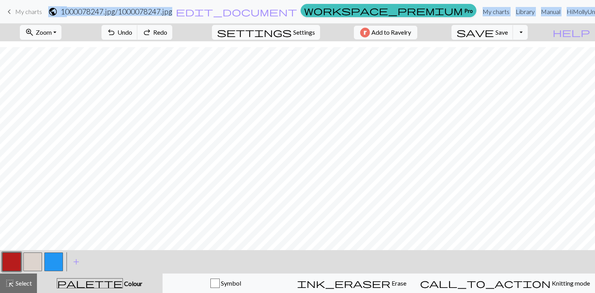
click at [35, 265] on button "button" at bounding box center [32, 261] width 19 height 19
click at [132, 34] on span "Undo" at bounding box center [124, 31] width 15 height 7
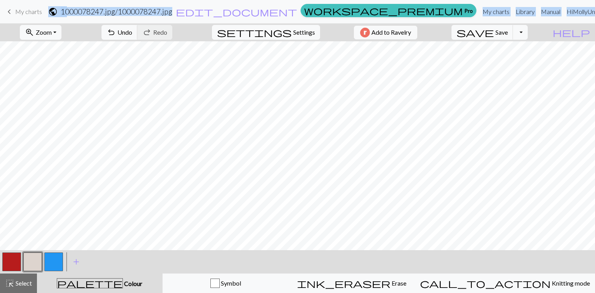
click at [10, 257] on button "button" at bounding box center [11, 261] width 19 height 19
click at [514, 37] on button "save Save Save" at bounding box center [483, 32] width 62 height 15
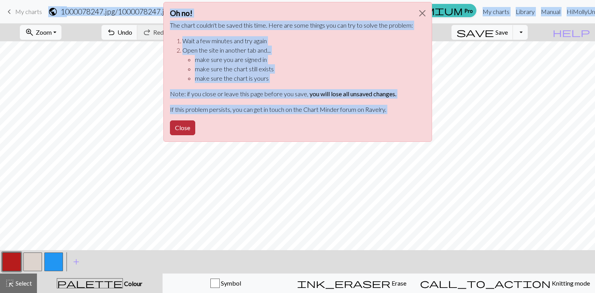
click at [183, 125] on button "Close" at bounding box center [182, 127] width 25 height 15
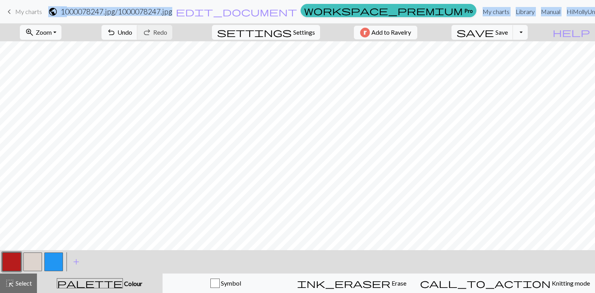
click at [587, 14] on link "Hi MollyUnquera" at bounding box center [592, 12] width 56 height 16
click at [293, 33] on span "Settings" at bounding box center [304, 32] width 22 height 9
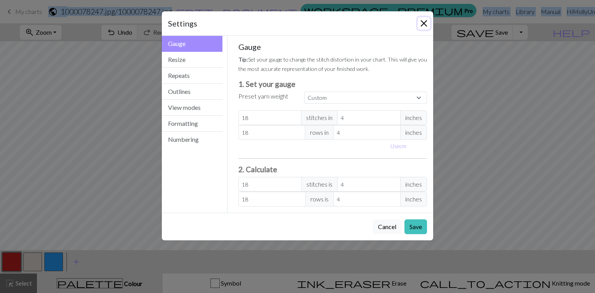
click at [427, 17] on button "Close" at bounding box center [424, 23] width 12 height 12
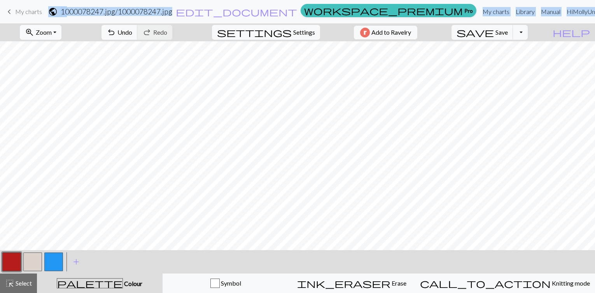
click at [52, 30] on span "Zoom" at bounding box center [44, 31] width 16 height 7
click at [52, 33] on span "Zoom" at bounding box center [44, 31] width 16 height 7
click at [528, 32] on button "Toggle Dropdown" at bounding box center [520, 32] width 15 height 15
click at [503, 49] on button "file_copy Save a copy" at bounding box center [463, 49] width 128 height 12
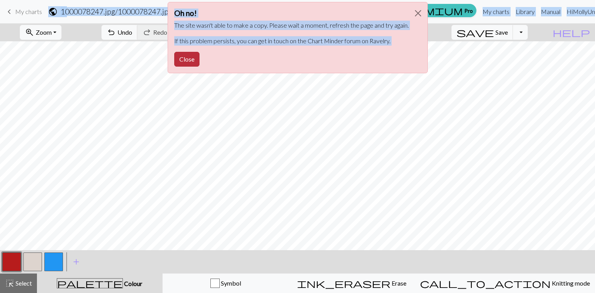
click at [190, 60] on button "Close" at bounding box center [186, 59] width 25 height 15
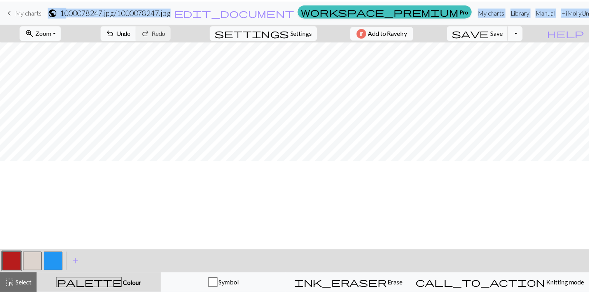
scroll to position [0, 0]
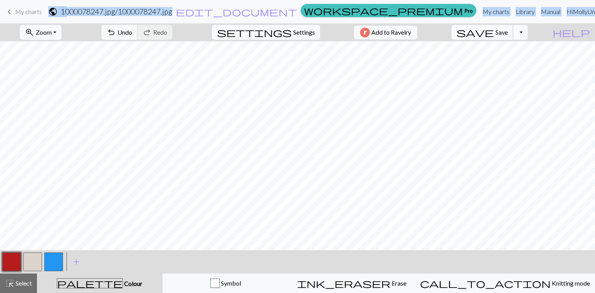
click at [494, 27] on span "save" at bounding box center [475, 32] width 37 height 11
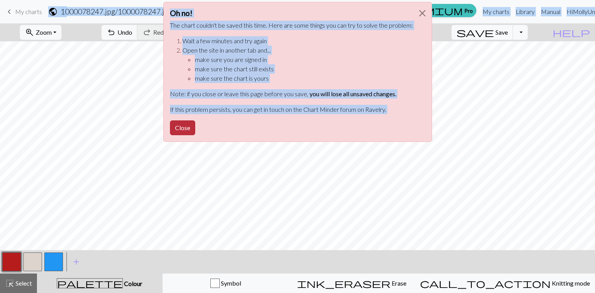
click at [179, 129] on button "Close" at bounding box center [182, 127] width 25 height 15
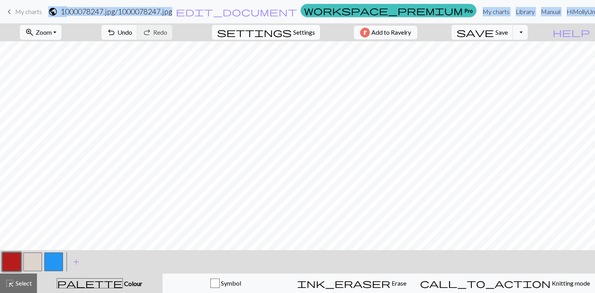
click at [293, 35] on span "Settings" at bounding box center [304, 32] width 22 height 9
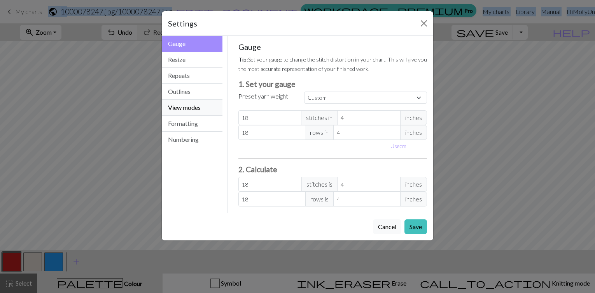
click at [181, 107] on button "View modes" at bounding box center [192, 108] width 61 height 16
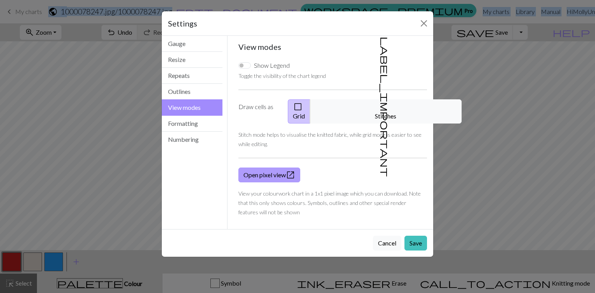
click at [252, 167] on link "Open pixel view open_in_new" at bounding box center [269, 174] width 62 height 15
click at [189, 128] on button "Formatting" at bounding box center [192, 124] width 61 height 16
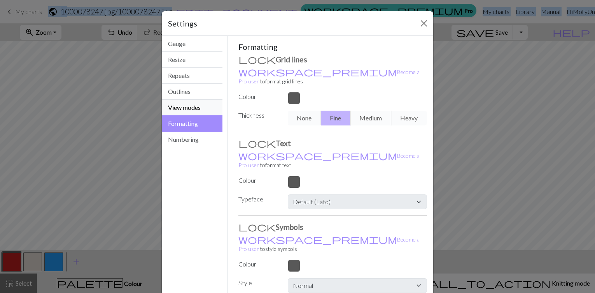
click at [182, 103] on button "View modes" at bounding box center [192, 108] width 61 height 16
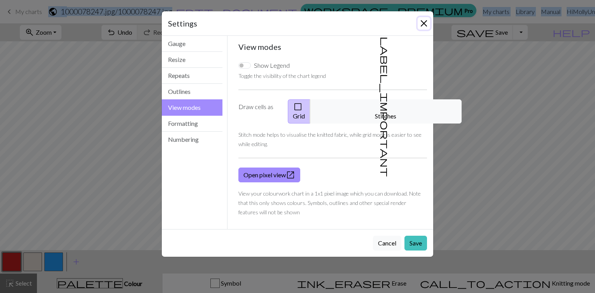
click at [425, 21] on button "Close" at bounding box center [424, 23] width 12 height 12
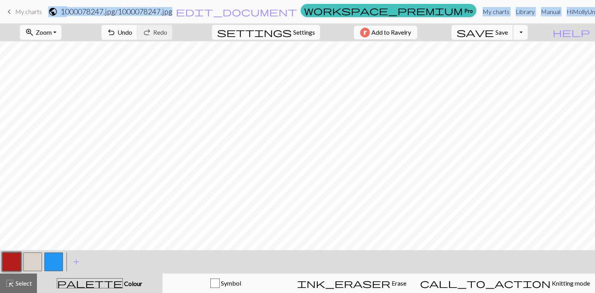
click at [508, 28] on span "Save" at bounding box center [502, 31] width 12 height 7
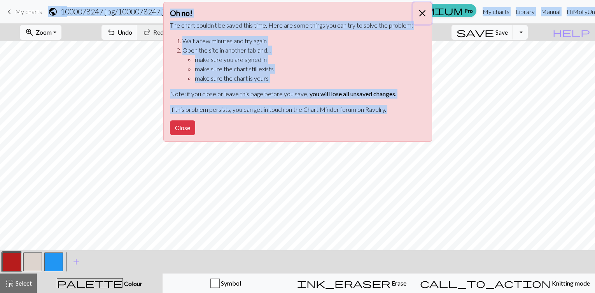
click at [422, 16] on button "Close" at bounding box center [422, 13] width 19 height 22
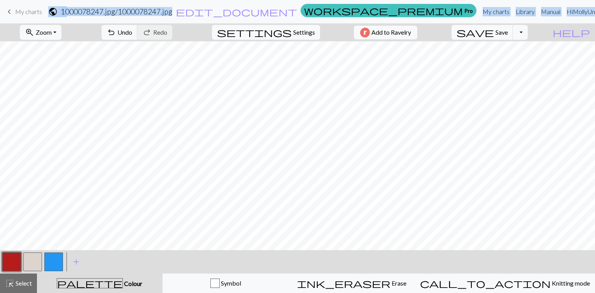
click at [480, 11] on link "My charts" at bounding box center [496, 12] width 33 height 16
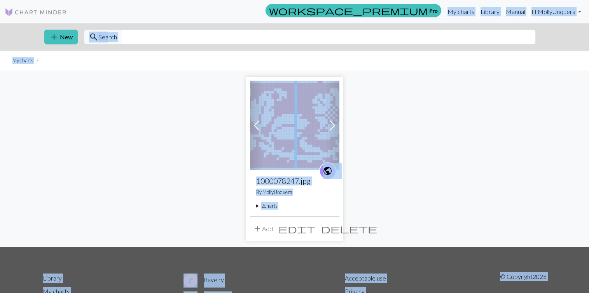
click at [252, 206] on div "public 1000078247.jpg By MollyUnquera 2 charts Roses Hat delete Copy of 1000078…" at bounding box center [294, 193] width 89 height 46
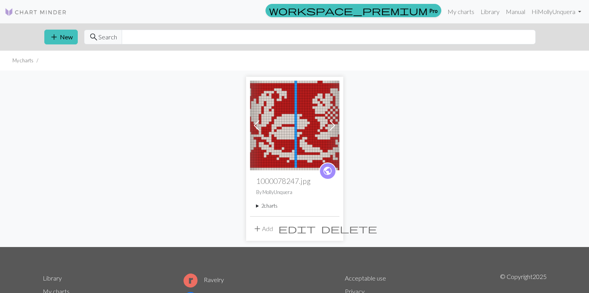
click at [261, 202] on summary "2 charts" at bounding box center [294, 205] width 77 height 7
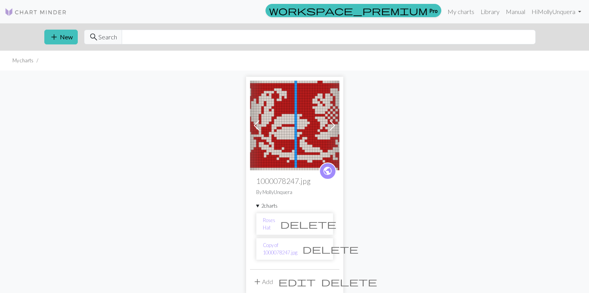
click at [277, 219] on li "Roses Hat delete" at bounding box center [294, 224] width 77 height 22
click at [264, 225] on link "Roses Hat" at bounding box center [269, 223] width 12 height 15
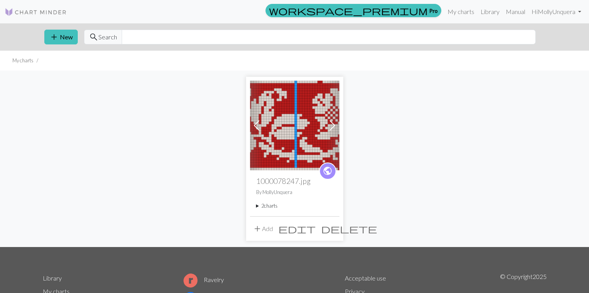
click at [256, 208] on summary "2 charts" at bounding box center [294, 205] width 77 height 7
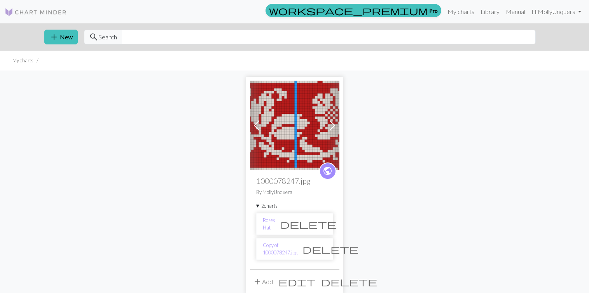
click at [320, 224] on span "delete" at bounding box center [308, 223] width 56 height 11
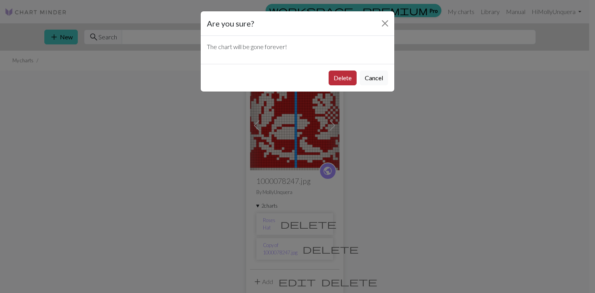
click at [344, 75] on button "Delete" at bounding box center [343, 77] width 28 height 15
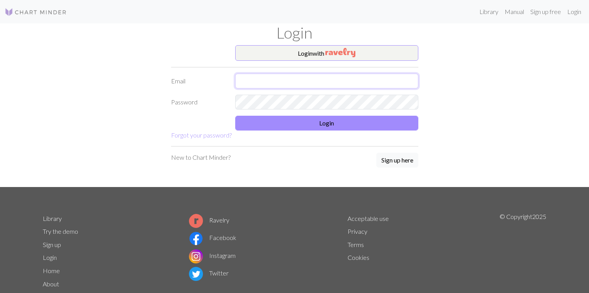
click at [279, 86] on input "text" at bounding box center [326, 81] width 183 height 15
type input "[EMAIL_ADDRESS][DOMAIN_NAME]"
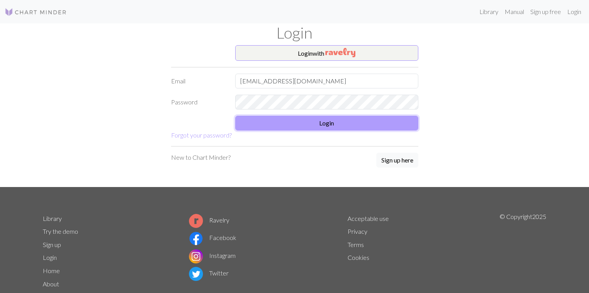
click at [317, 125] on button "Login" at bounding box center [326, 123] width 183 height 15
click at [271, 127] on button "Login" at bounding box center [326, 123] width 183 height 15
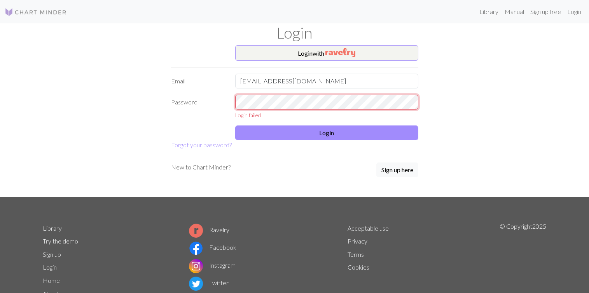
click at [225, 100] on div "Password Login failed" at bounding box center [295, 107] width 257 height 25
click at [309, 52] on button "Login with" at bounding box center [326, 53] width 183 height 16
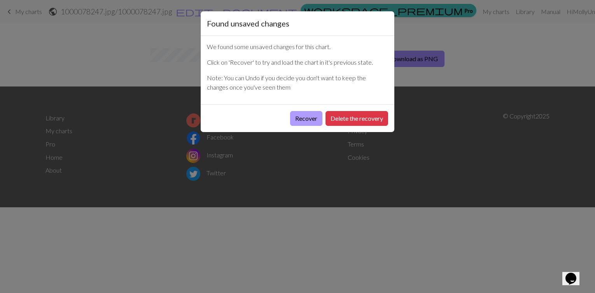
click at [307, 118] on button "Recover" at bounding box center [306, 118] width 32 height 15
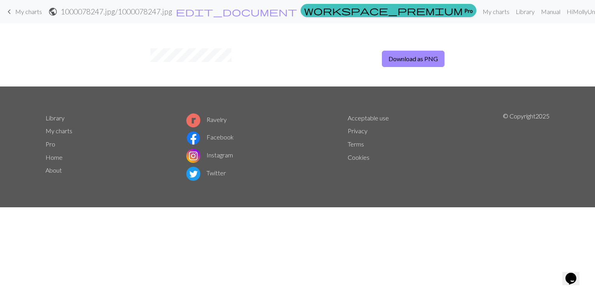
click at [224, 7] on form "public 1000078247.jpg / 1000078247.jpg edit_document Edit settings" at bounding box center [172, 11] width 249 height 15
click at [21, 11] on span "My charts" at bounding box center [28, 11] width 27 height 7
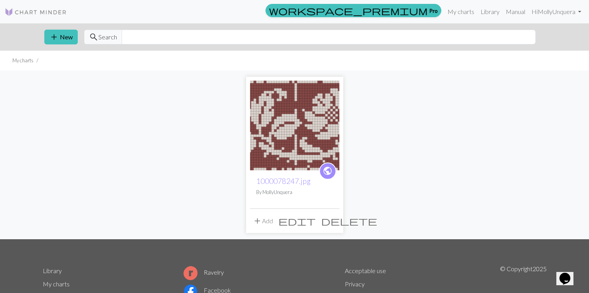
click at [283, 123] on img at bounding box center [294, 125] width 89 height 89
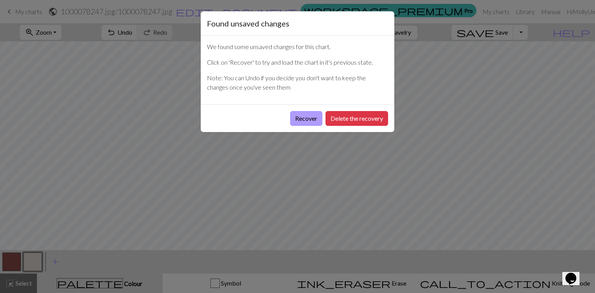
click at [298, 117] on button "Recover" at bounding box center [306, 118] width 32 height 15
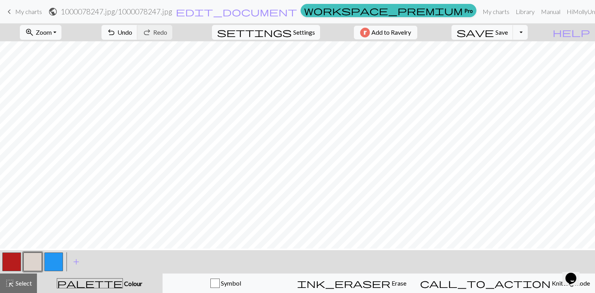
scroll to position [0, 383]
click at [508, 35] on span "Save" at bounding box center [502, 31] width 12 height 7
click at [528, 37] on button "Toggle Dropdown" at bounding box center [520, 32] width 15 height 15
click at [499, 51] on button "file_copy Save a copy" at bounding box center [463, 49] width 128 height 12
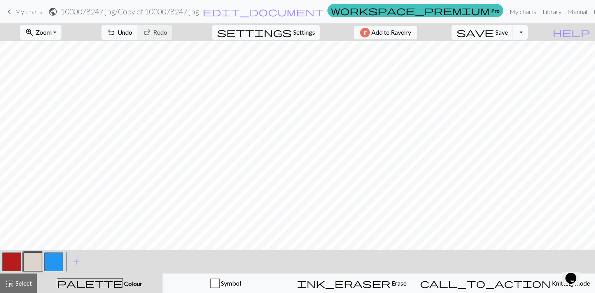
click at [528, 36] on button "Toggle Dropdown" at bounding box center [520, 32] width 15 height 15
click at [340, 29] on div "zoom_in Zoom Zoom Fit all Fit width Fit height 50% 100% 150% 200% undo Undo Und…" at bounding box center [274, 32] width 548 height 18
click at [284, 34] on span "settings" at bounding box center [254, 32] width 75 height 11
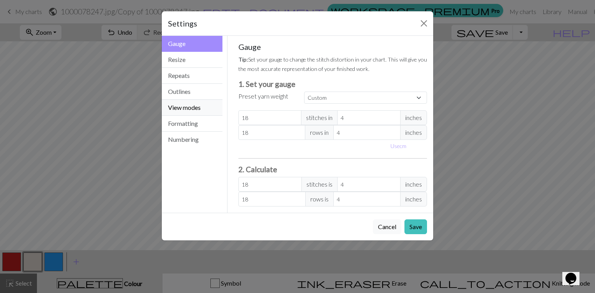
click at [185, 110] on button "View modes" at bounding box center [192, 108] width 61 height 16
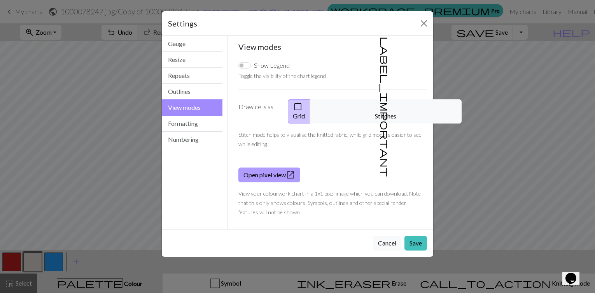
click at [246, 167] on link "Open pixel view open_in_new" at bounding box center [269, 174] width 62 height 15
click at [422, 24] on button "Close" at bounding box center [424, 23] width 12 height 12
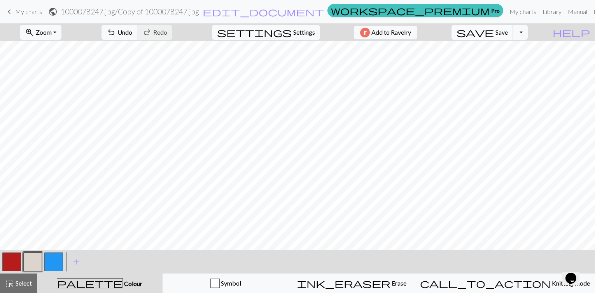
click at [508, 30] on span "Save" at bounding box center [502, 31] width 12 height 7
click at [537, 30] on div "Chart saved" at bounding box center [297, 15] width 595 height 31
click at [494, 30] on span "save" at bounding box center [475, 32] width 37 height 11
click at [528, 33] on button "Toggle Dropdown" at bounding box center [520, 32] width 15 height 15
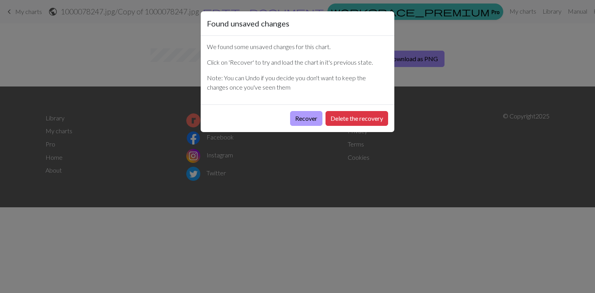
click at [305, 121] on button "Recover" at bounding box center [306, 118] width 32 height 15
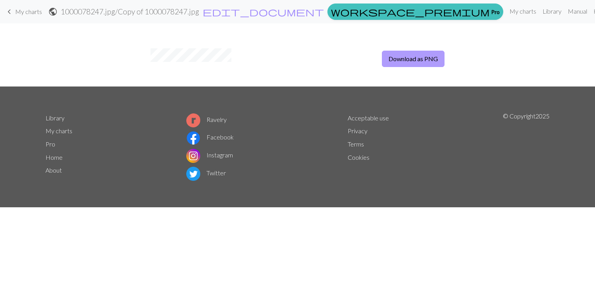
click at [406, 57] on button "Download as PNG" at bounding box center [413, 59] width 63 height 16
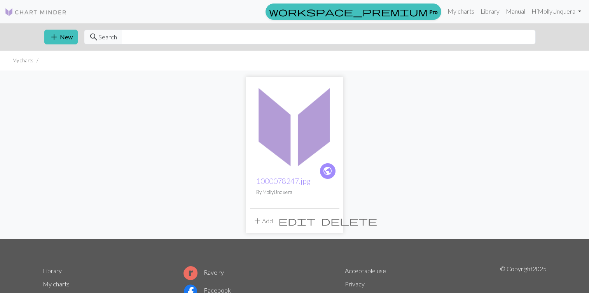
click at [316, 219] on span "edit" at bounding box center [297, 220] width 37 height 11
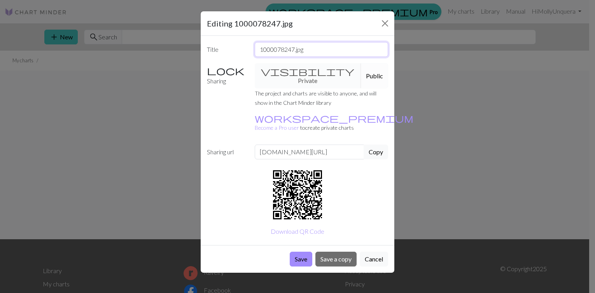
drag, startPoint x: 307, startPoint y: 48, endPoint x: 238, endPoint y: 47, distance: 69.3
paste input "•••••••••••"
click at [280, 52] on input "1000078247.jpg•••••••••••" at bounding box center [322, 49] width 134 height 15
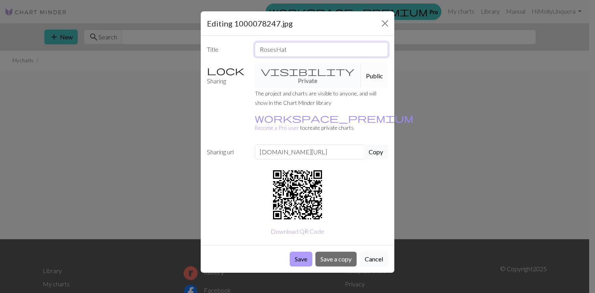
type input "RosesHat"
click at [302, 251] on button "Save" at bounding box center [301, 258] width 23 height 15
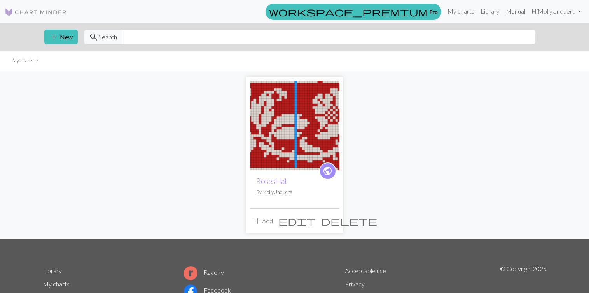
click at [270, 147] on img at bounding box center [294, 125] width 89 height 89
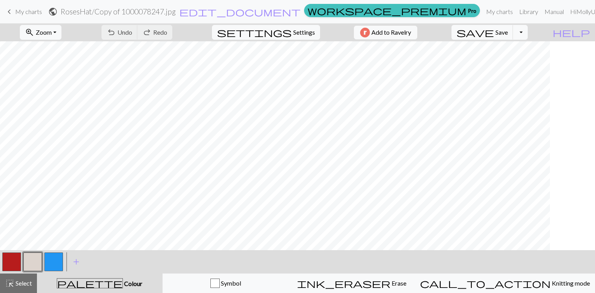
scroll to position [0, 494]
click at [508, 33] on span "Save" at bounding box center [502, 31] width 12 height 7
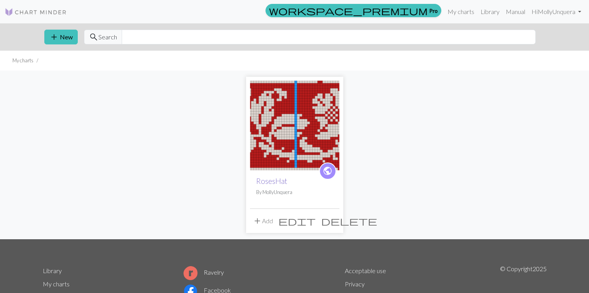
click at [261, 181] on link "RosesHat" at bounding box center [271, 180] width 31 height 9
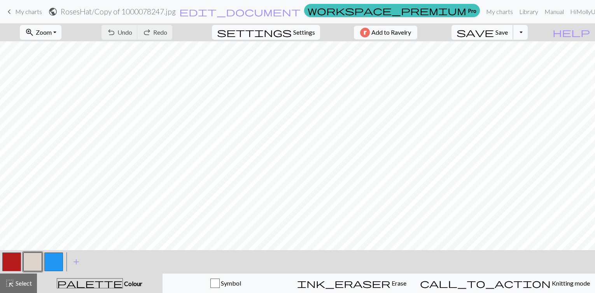
click at [508, 33] on span "Save" at bounding box center [502, 31] width 12 height 7
click at [528, 32] on button "Toggle Dropdown" at bounding box center [520, 32] width 15 height 15
click at [11, 261] on button "button" at bounding box center [11, 261] width 19 height 19
click at [31, 263] on button "button" at bounding box center [32, 261] width 19 height 19
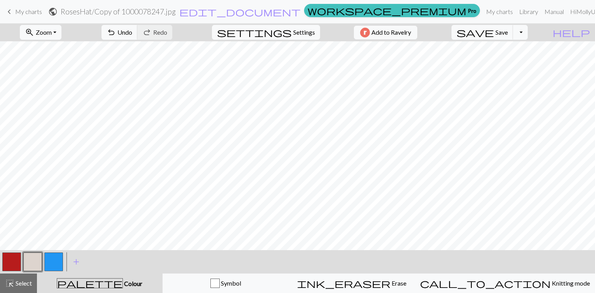
click at [12, 265] on button "button" at bounding box center [11, 261] width 19 height 19
click at [508, 32] on span "Save" at bounding box center [502, 31] width 12 height 7
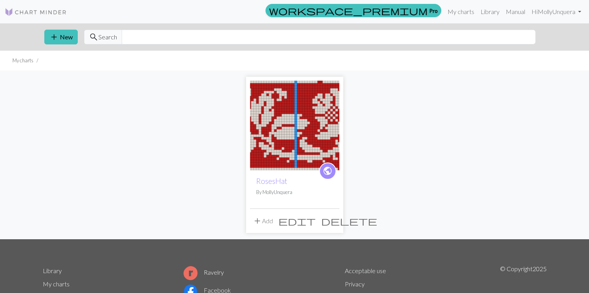
click at [288, 134] on img at bounding box center [294, 125] width 89 height 89
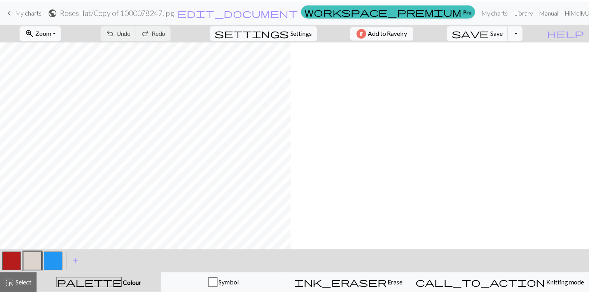
scroll to position [0, 50]
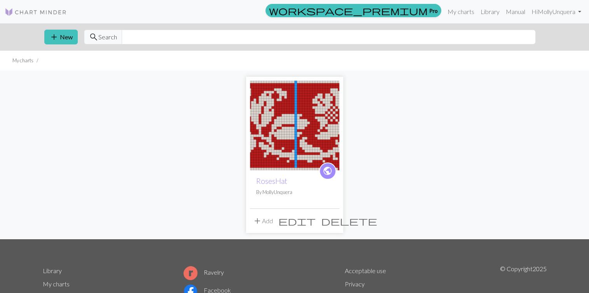
click at [293, 160] on img at bounding box center [294, 125] width 89 height 89
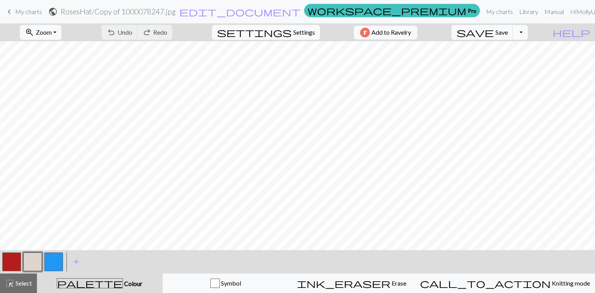
click at [528, 34] on button "Toggle Dropdown" at bounding box center [520, 32] width 15 height 15
click at [526, 51] on button "file_copy Save a copy" at bounding box center [463, 49] width 128 height 12
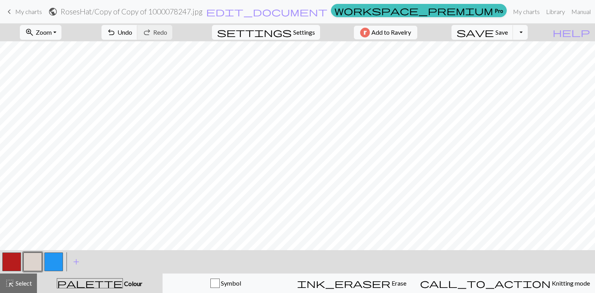
click at [53, 261] on button "button" at bounding box center [53, 261] width 19 height 19
click at [494, 32] on span "save" at bounding box center [475, 32] width 37 height 11
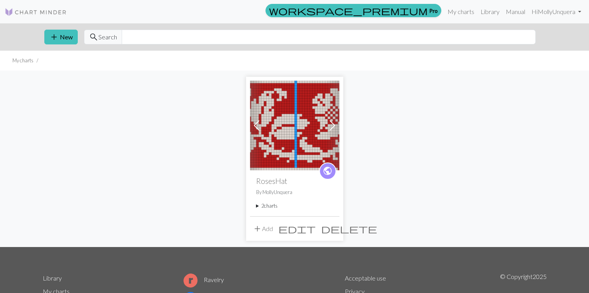
click at [261, 204] on summary "2 charts" at bounding box center [294, 205] width 77 height 7
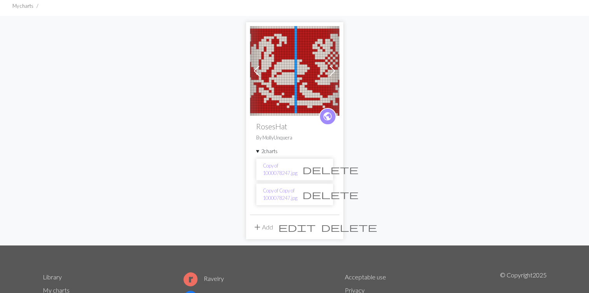
scroll to position [84, 0]
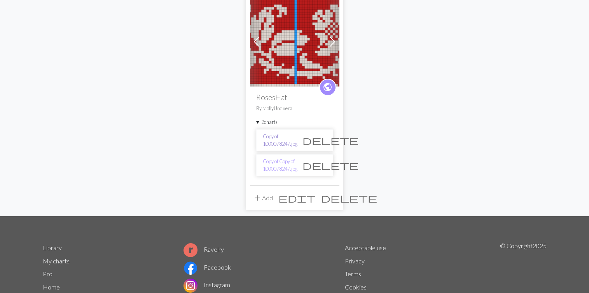
click at [277, 144] on link "Copy of 1000078247.jpg" at bounding box center [280, 140] width 35 height 15
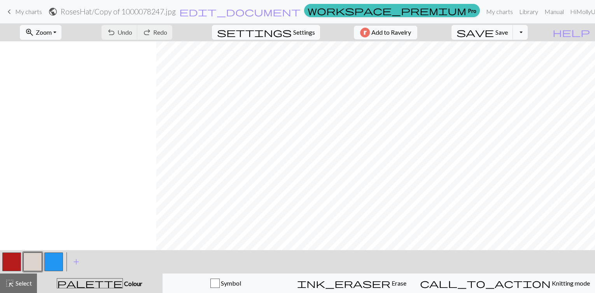
scroll to position [0, 156]
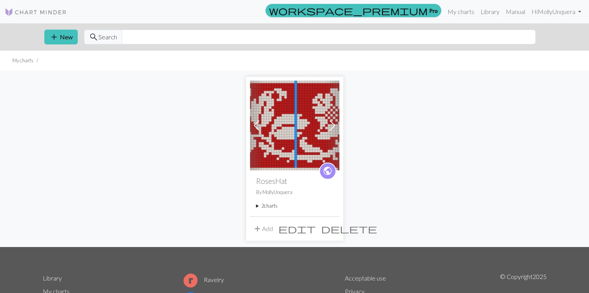
click at [259, 205] on summary "2 charts" at bounding box center [294, 205] width 77 height 7
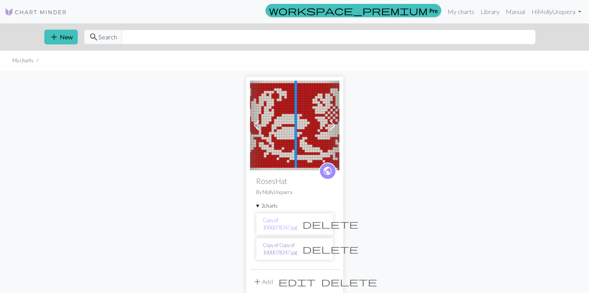
click at [272, 251] on link "Copy of Copy of 1000078247.jpg" at bounding box center [280, 248] width 35 height 15
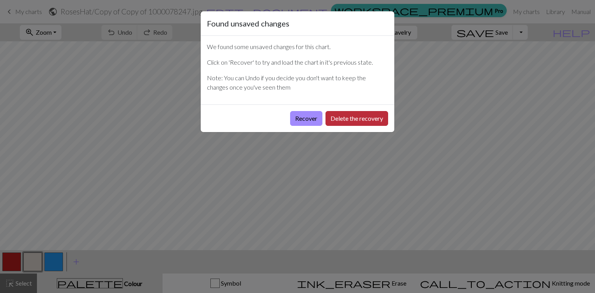
click at [336, 117] on button "Delete the recovery" at bounding box center [357, 118] width 63 height 15
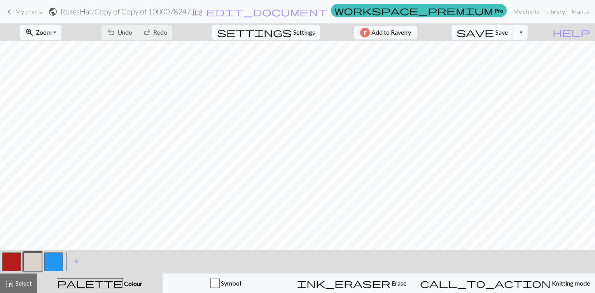
click at [14, 265] on button "button" at bounding box center [11, 261] width 19 height 19
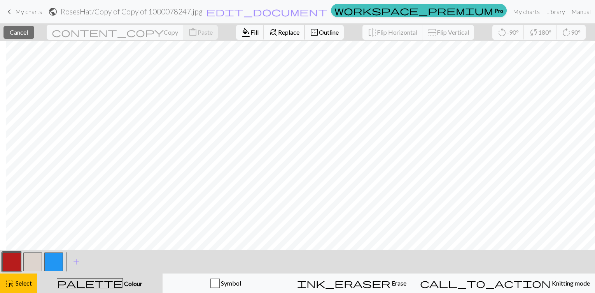
click at [278, 33] on span "Replace" at bounding box center [288, 31] width 21 height 7
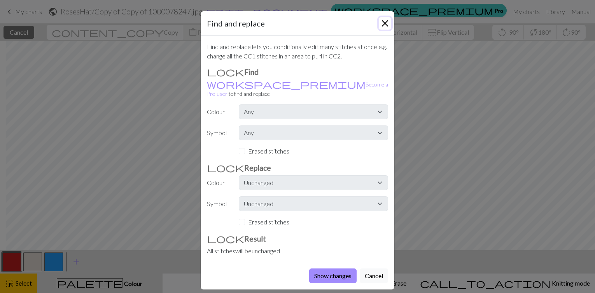
click at [384, 24] on button "Close" at bounding box center [385, 23] width 12 height 12
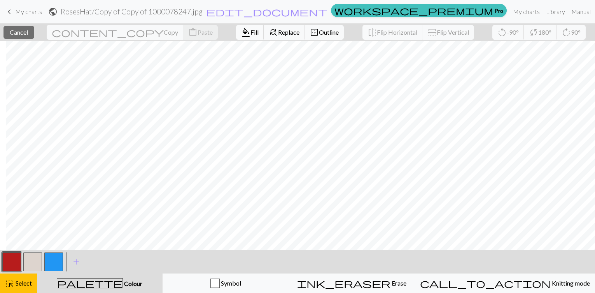
click at [241, 34] on span "format_color_fill" at bounding box center [245, 32] width 9 height 11
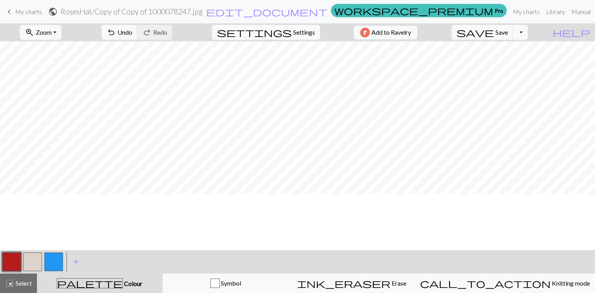
scroll to position [0, 813]
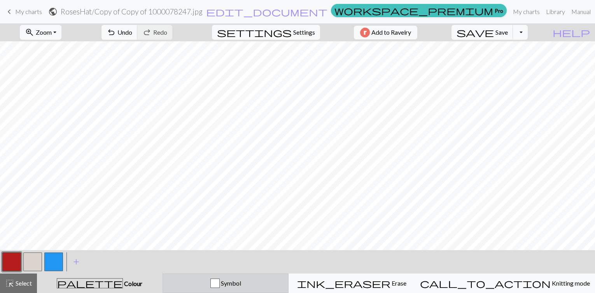
click at [252, 277] on button "Symbol" at bounding box center [226, 282] width 126 height 19
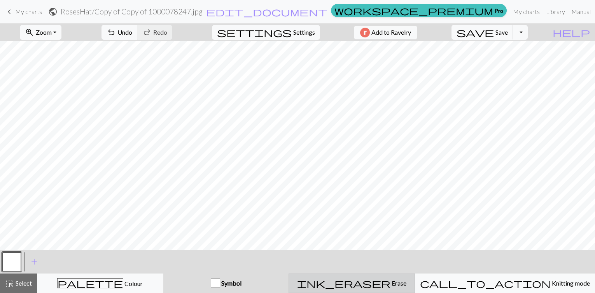
click at [383, 288] on button "ink_eraser Erase Erase" at bounding box center [352, 282] width 126 height 19
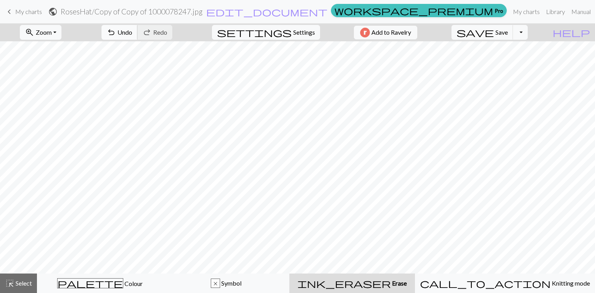
click at [116, 34] on span "undo" at bounding box center [111, 32] width 9 height 11
click at [16, 286] on span "Select" at bounding box center [23, 282] width 18 height 7
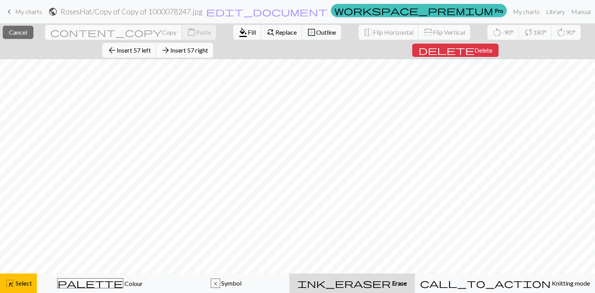
click at [186, 50] on span "Insert 57 right" at bounding box center [189, 49] width 38 height 7
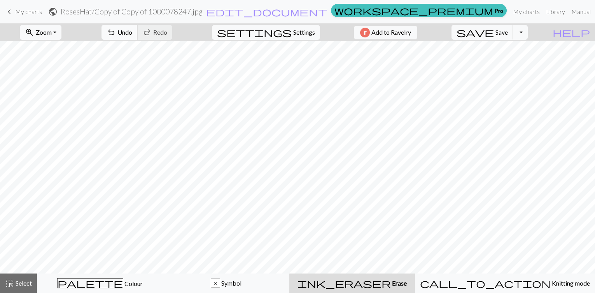
click at [116, 32] on span "undo" at bounding box center [111, 32] width 9 height 11
click at [14, 280] on span "highlight_alt" at bounding box center [9, 282] width 9 height 11
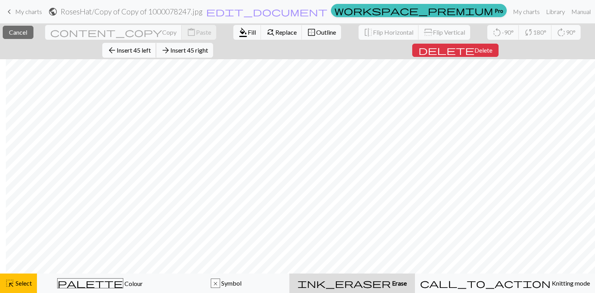
click at [151, 49] on span "Insert 45 left" at bounding box center [134, 49] width 34 height 7
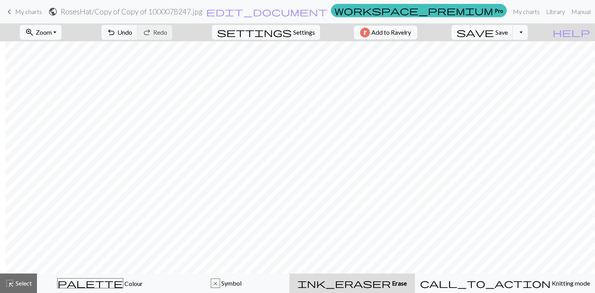
scroll to position [0, 1414]
click at [132, 33] on span "Undo" at bounding box center [124, 31] width 15 height 7
click at [24, 288] on button "highlight_alt Select Select" at bounding box center [18, 282] width 37 height 19
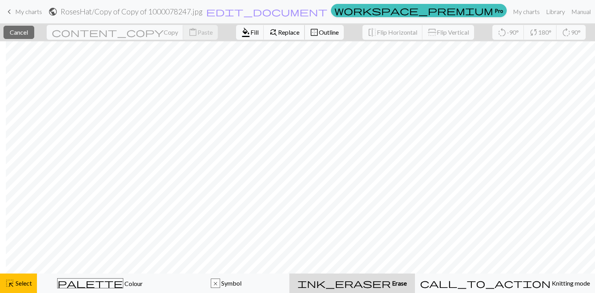
click at [269, 31] on span "find_replace" at bounding box center [273, 32] width 9 height 11
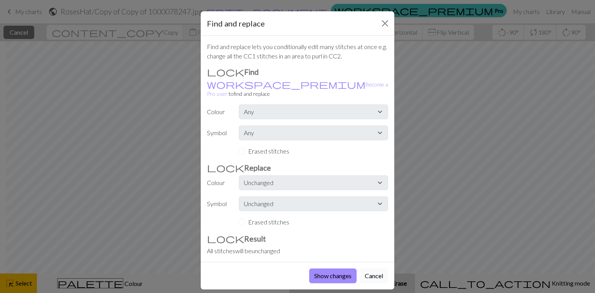
click at [374, 271] on button "Cancel" at bounding box center [374, 275] width 28 height 15
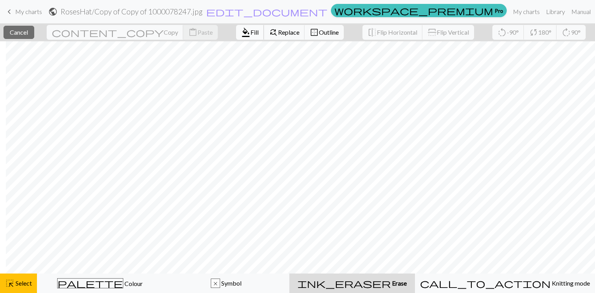
click at [241, 31] on span "format_color_fill" at bounding box center [245, 32] width 9 height 11
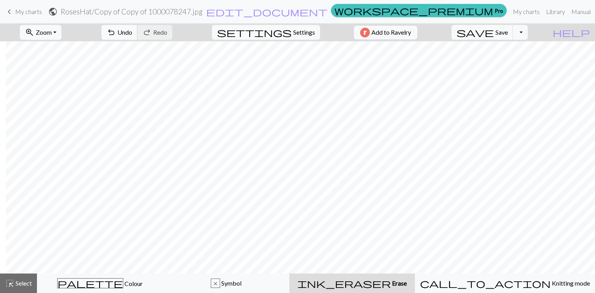
click at [132, 33] on span "Undo" at bounding box center [124, 31] width 15 height 7
click at [296, 32] on span "Settings" at bounding box center [304, 32] width 22 height 9
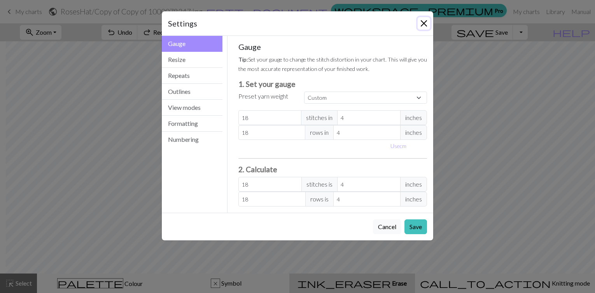
click at [424, 23] on button "Close" at bounding box center [424, 23] width 12 height 12
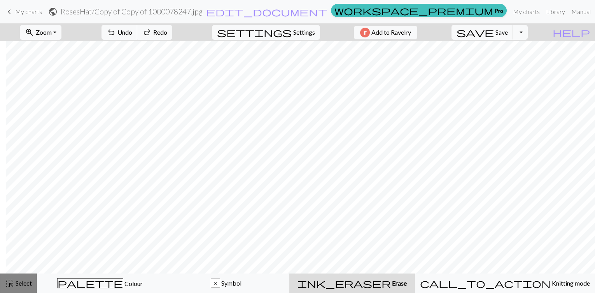
click at [12, 281] on span "highlight_alt" at bounding box center [9, 282] width 9 height 11
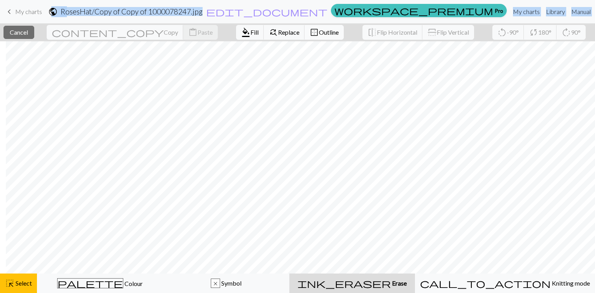
drag, startPoint x: 151, startPoint y: 14, endPoint x: 261, endPoint y: 36, distance: 112.2
click at [261, 36] on div "keyboard_arrow_left My charts public RosesHat / Copy of Copy of 1000078247.jpg …" at bounding box center [297, 146] width 595 height 293
click at [310, 36] on span "border_outer" at bounding box center [314, 32] width 9 height 11
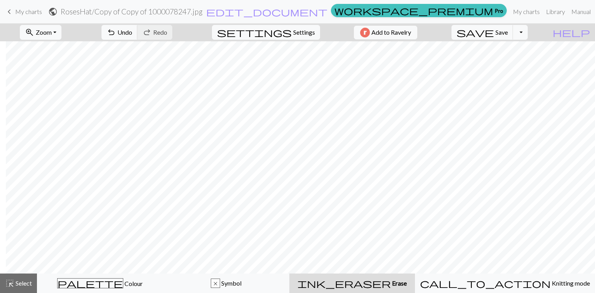
click at [117, 9] on form "public RosesHat / Copy of Copy of 1000078247.jpg edit_document Edit settings" at bounding box center [188, 11] width 280 height 15
click at [116, 34] on span "undo" at bounding box center [111, 32] width 9 height 11
click at [20, 289] on button "highlight_alt Select Select" at bounding box center [18, 282] width 37 height 19
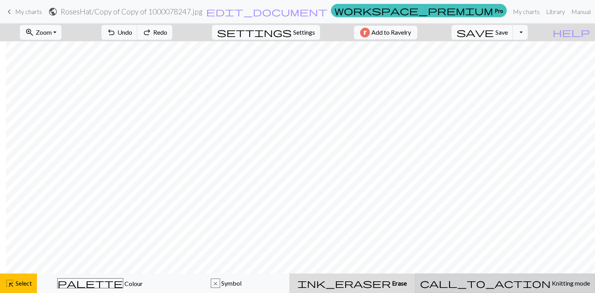
click at [525, 277] on button "call_to_action Knitting mode Knitting mode" at bounding box center [505, 282] width 180 height 19
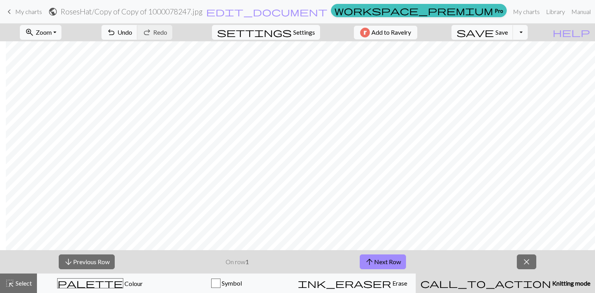
click at [525, 277] on button "call_to_action Knitting mode Knitting mode" at bounding box center [505, 282] width 179 height 19
click at [500, 286] on div "call_to_action Knitting mode Knitting mode" at bounding box center [506, 282] width 170 height 9
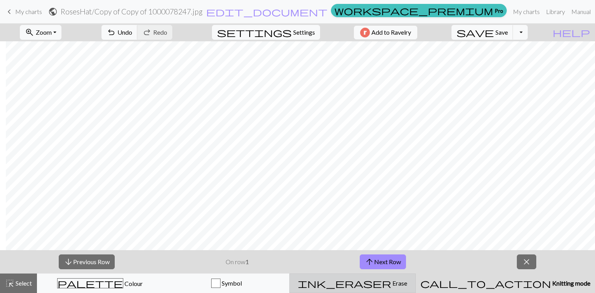
click at [395, 288] on button "ink_eraser Erase Erase" at bounding box center [352, 282] width 126 height 19
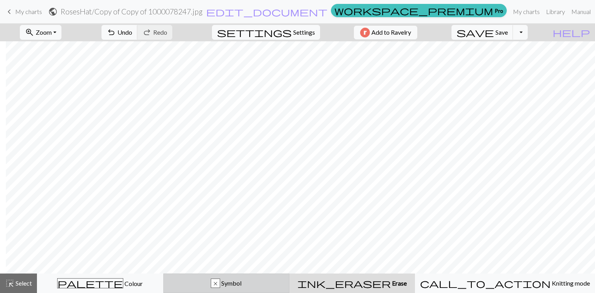
click at [285, 286] on div "x Symbol" at bounding box center [226, 282] width 116 height 9
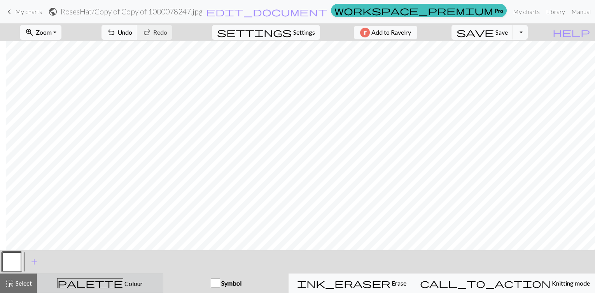
click at [128, 285] on div "palette Colour Colour" at bounding box center [100, 283] width 116 height 10
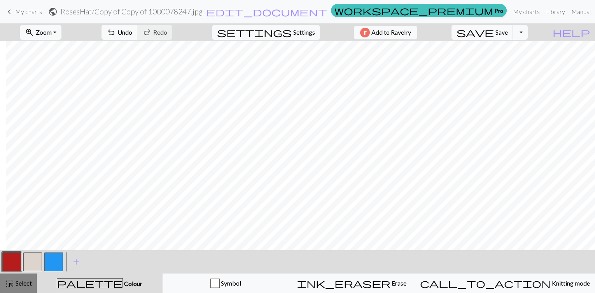
click at [21, 283] on span "Select" at bounding box center [23, 282] width 18 height 7
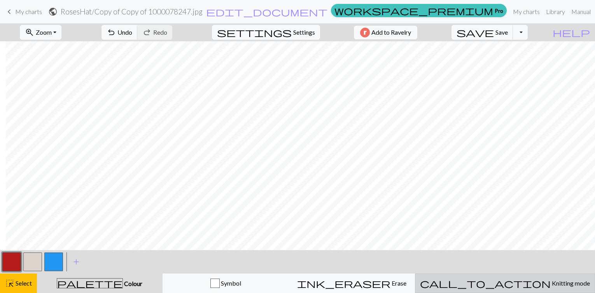
click at [487, 280] on div "call_to_action Knitting mode Knitting mode" at bounding box center [505, 282] width 170 height 9
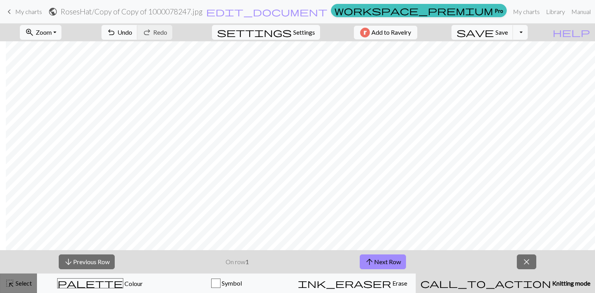
click at [17, 284] on span "Select" at bounding box center [23, 282] width 18 height 7
click at [529, 262] on span "close" at bounding box center [526, 261] width 9 height 11
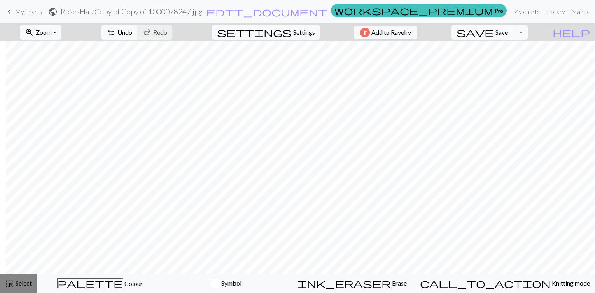
click at [35, 286] on button "highlight_alt Select Select" at bounding box center [18, 282] width 37 height 19
click at [21, 282] on span "Select" at bounding box center [23, 282] width 18 height 7
click at [18, 288] on button "highlight_alt Select Select" at bounding box center [18, 282] width 37 height 19
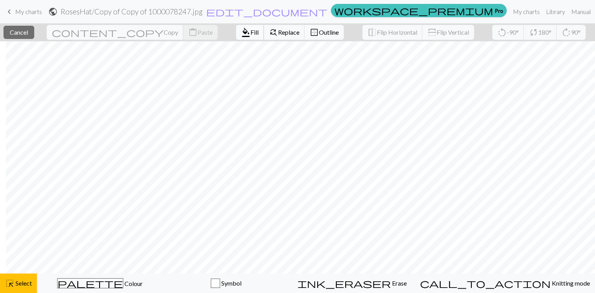
click at [251, 30] on span "Fill" at bounding box center [255, 31] width 8 height 7
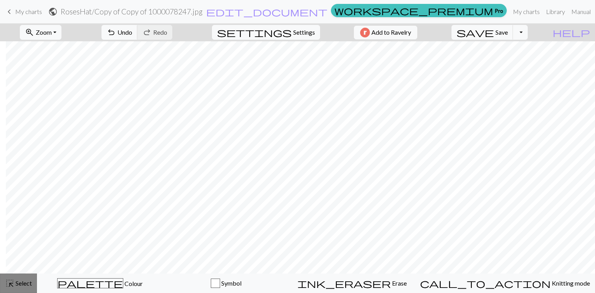
click at [15, 286] on span "Select" at bounding box center [23, 282] width 18 height 7
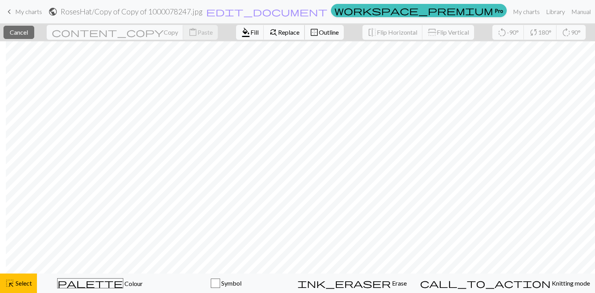
click at [269, 33] on span "find_replace" at bounding box center [273, 32] width 9 height 11
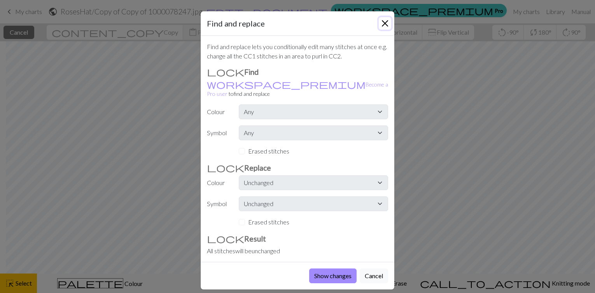
click at [383, 21] on button "Close" at bounding box center [385, 23] width 12 height 12
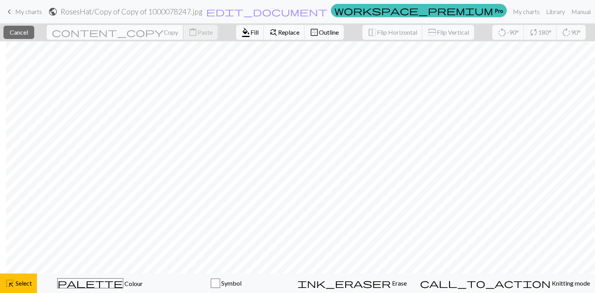
click at [84, 35] on span "content_copy" at bounding box center [108, 32] width 112 height 11
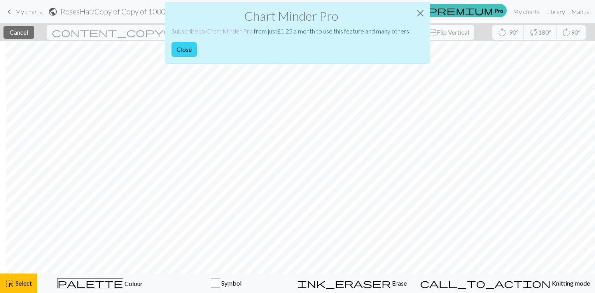
click at [178, 50] on button "Close" at bounding box center [184, 49] width 25 height 15
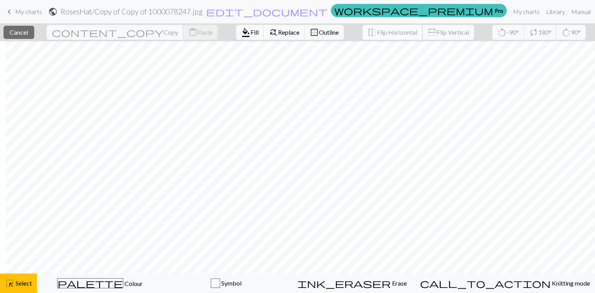
click at [377, 35] on span "Flip Horizontal" at bounding box center [397, 31] width 40 height 7
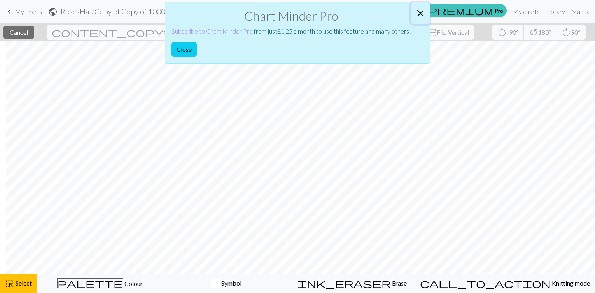
click at [419, 15] on button "Close" at bounding box center [420, 13] width 19 height 22
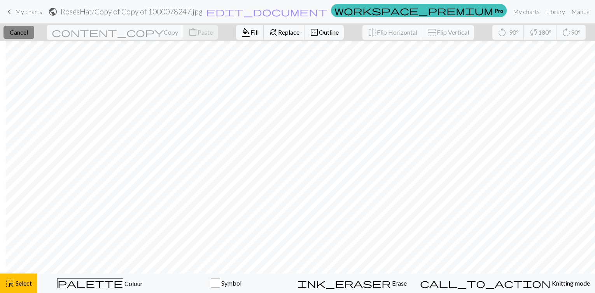
click at [20, 29] on span "Cancel" at bounding box center [19, 31] width 18 height 7
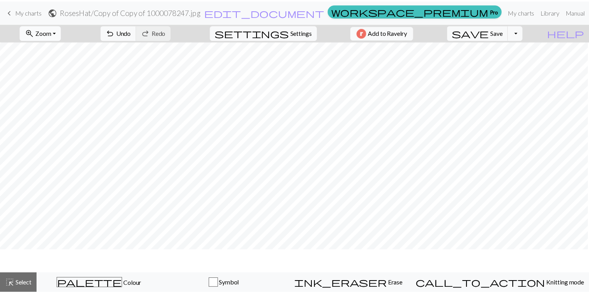
scroll to position [12, 129]
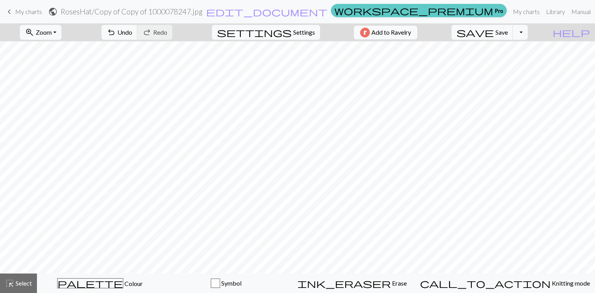
click at [426, 11] on span "workspace_premium" at bounding box center [414, 10] width 159 height 11
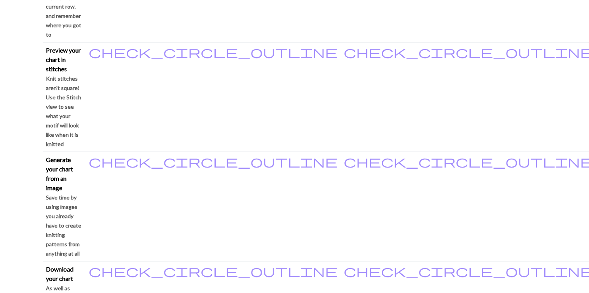
scroll to position [344, 0]
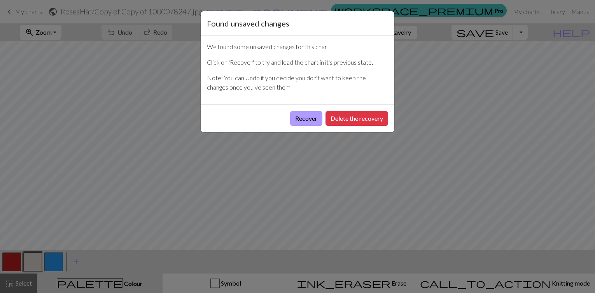
click at [321, 116] on button "Recover" at bounding box center [306, 118] width 32 height 15
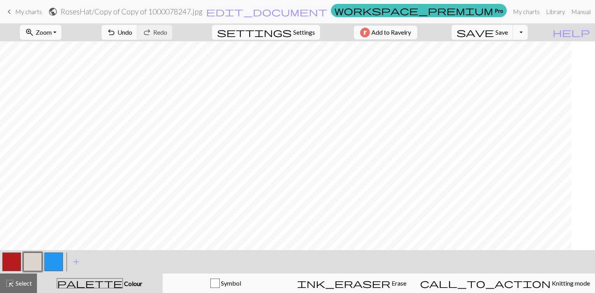
scroll to position [0, 256]
click at [30, 263] on button "button" at bounding box center [32, 261] width 19 height 19
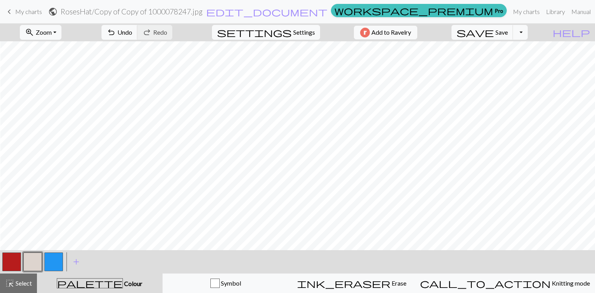
scroll to position [0, 151]
click at [7, 258] on button "button" at bounding box center [11, 261] width 19 height 19
click at [32, 257] on button "button" at bounding box center [32, 261] width 19 height 19
click at [132, 31] on span "Undo" at bounding box center [124, 31] width 15 height 7
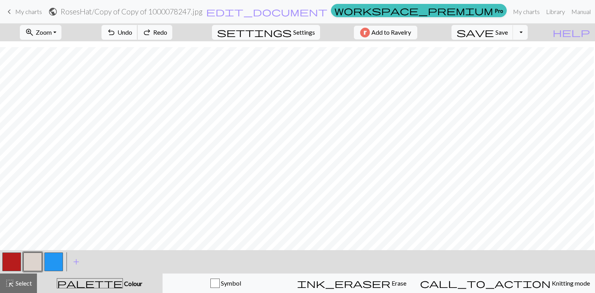
scroll to position [105, 5]
click at [494, 32] on span "save" at bounding box center [475, 32] width 37 height 11
click at [9, 258] on button "button" at bounding box center [11, 261] width 19 height 19
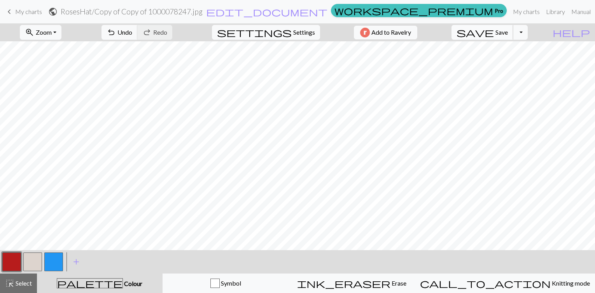
click at [494, 30] on span "save" at bounding box center [475, 32] width 37 height 11
click at [77, 263] on span "add" at bounding box center [76, 261] width 9 height 11
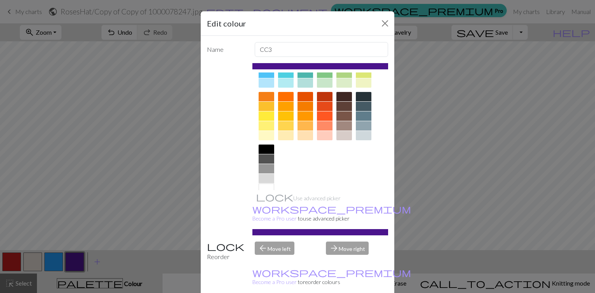
scroll to position [0, 0]
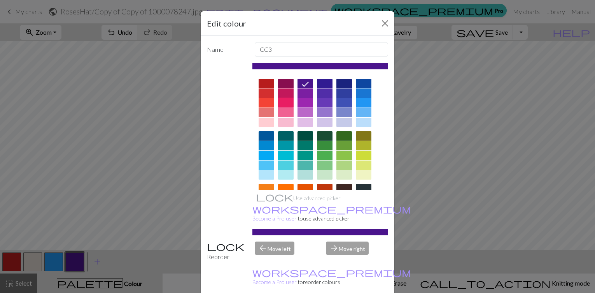
click at [283, 103] on div at bounding box center [286, 102] width 16 height 9
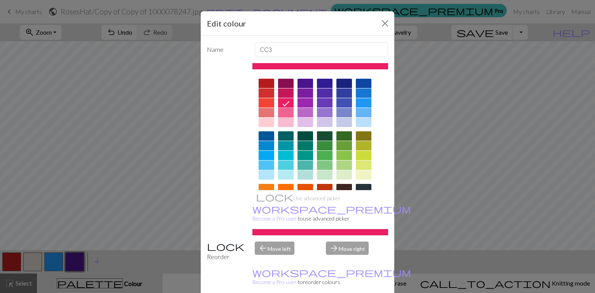
click at [288, 113] on div at bounding box center [286, 112] width 16 height 9
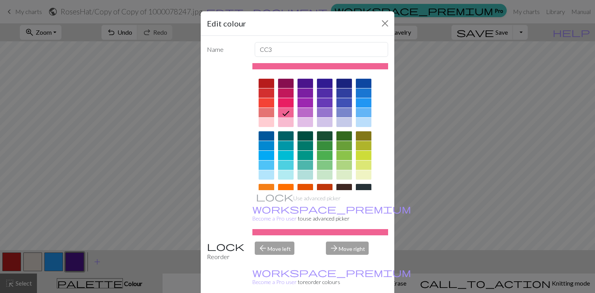
click at [284, 95] on div at bounding box center [286, 92] width 16 height 9
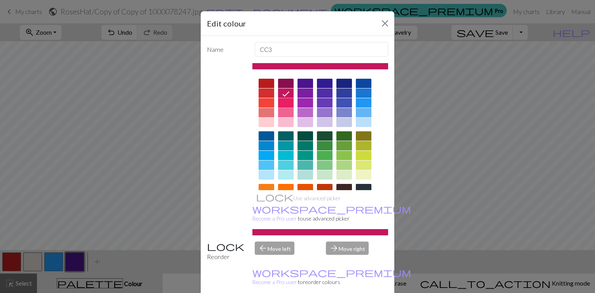
click at [280, 104] on div at bounding box center [286, 102] width 16 height 9
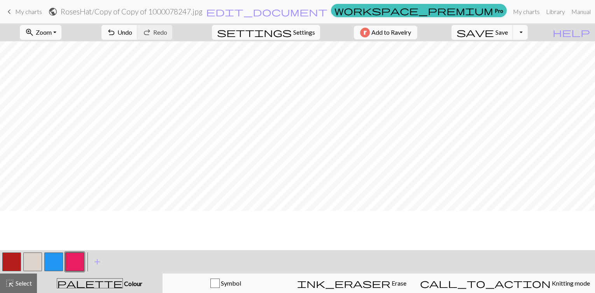
scroll to position [0, 126]
click at [32, 259] on button "button" at bounding box center [32, 261] width 19 height 19
click at [27, 258] on button "button" at bounding box center [32, 261] width 19 height 19
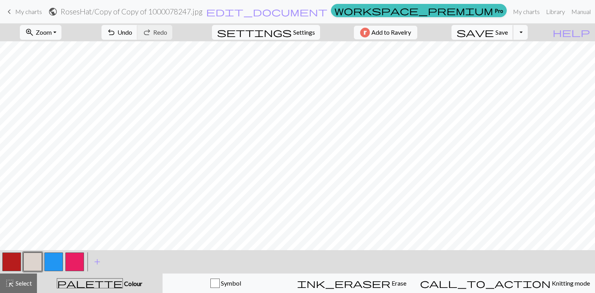
click at [508, 33] on span "Save" at bounding box center [502, 31] width 12 height 7
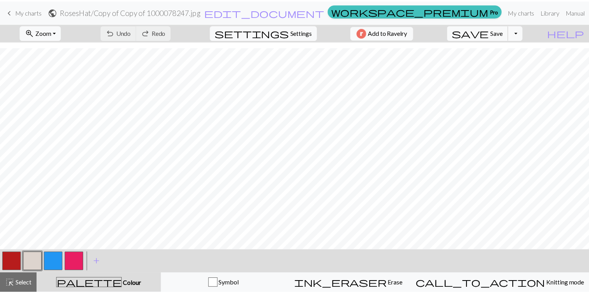
scroll to position [104, 0]
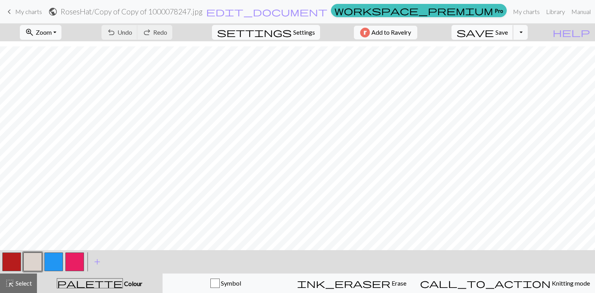
click at [508, 32] on span "Save" at bounding box center [502, 31] width 12 height 7
click at [494, 29] on span "save" at bounding box center [475, 32] width 37 height 11
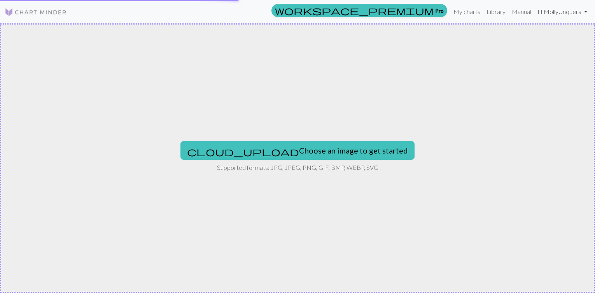
click at [551, 14] on link "Hi MollyUnquera" at bounding box center [563, 12] width 56 height 16
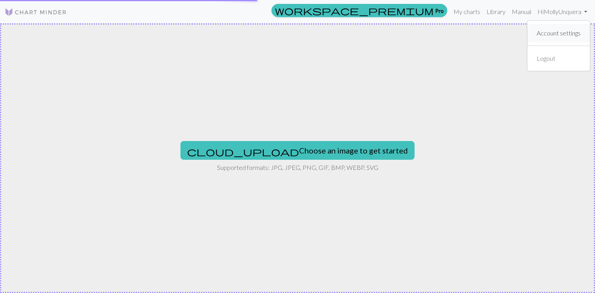
click at [547, 31] on link "Account settings" at bounding box center [559, 33] width 50 height 16
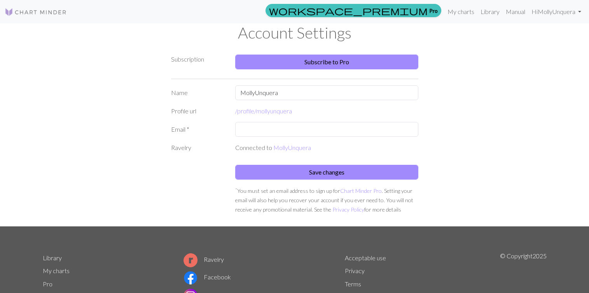
click at [33, 15] on img at bounding box center [36, 11] width 62 height 9
